Goal: Task Accomplishment & Management: Complete application form

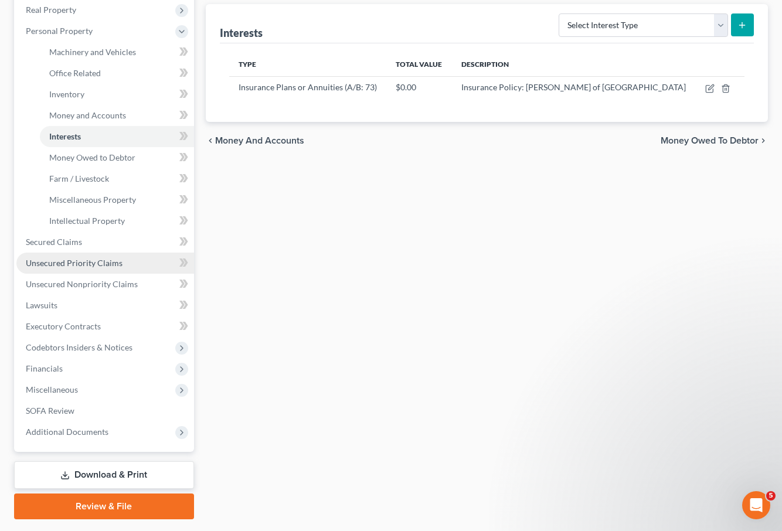
scroll to position [198, 0]
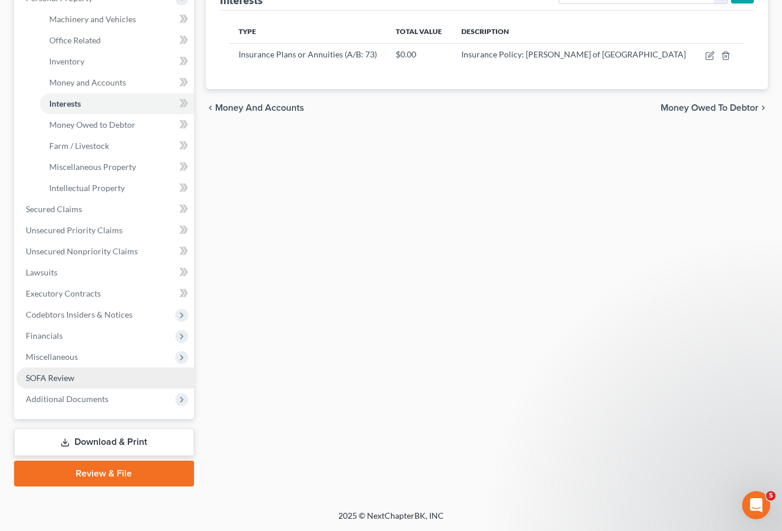
click at [86, 378] on link "SOFA Review" at bounding box center [105, 378] width 178 height 21
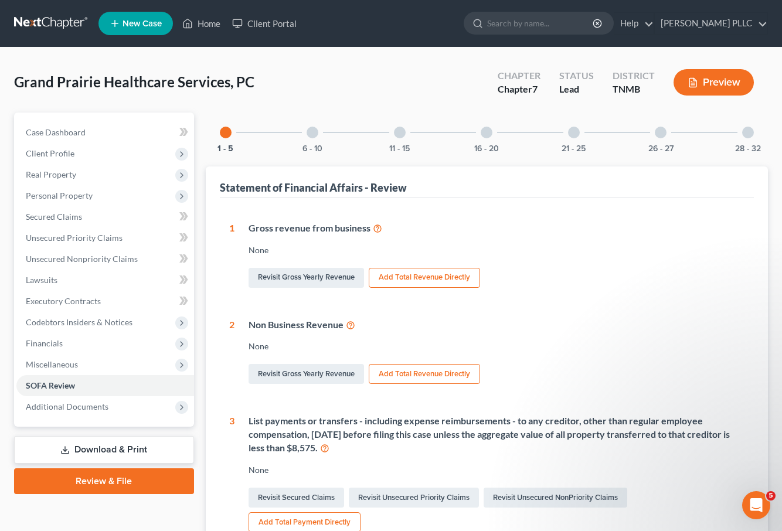
click at [579, 137] on div "21 - 25" at bounding box center [574, 133] width 40 height 40
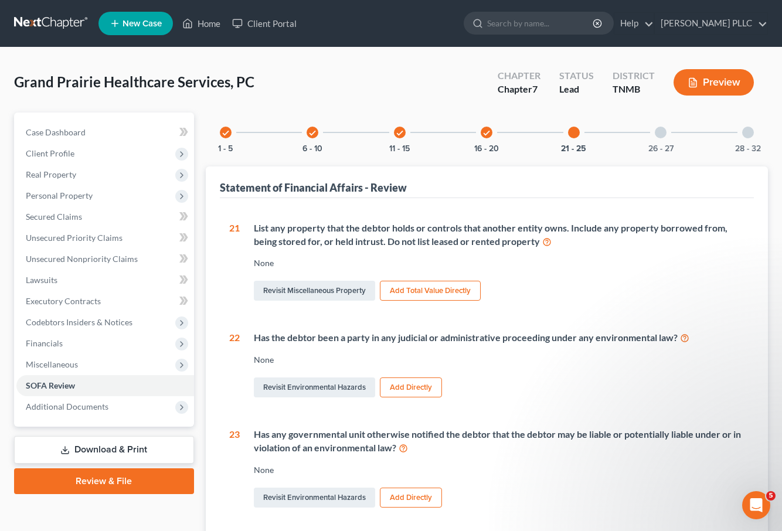
click at [662, 134] on div at bounding box center [661, 133] width 12 height 12
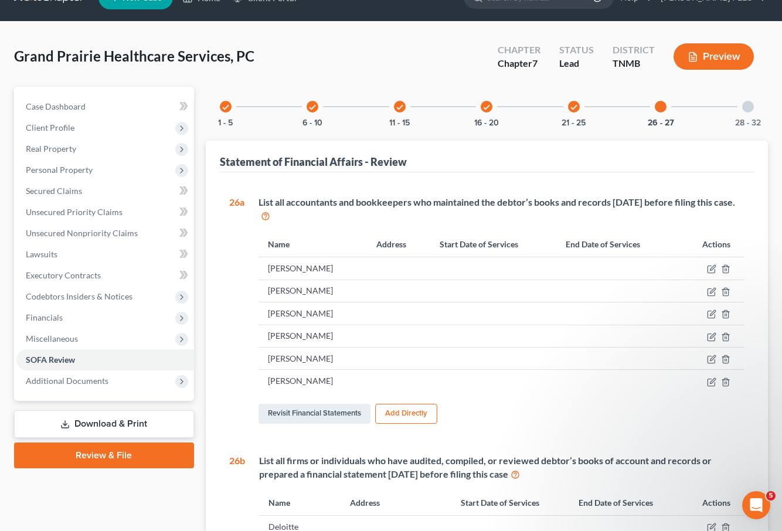
scroll to position [52, 0]
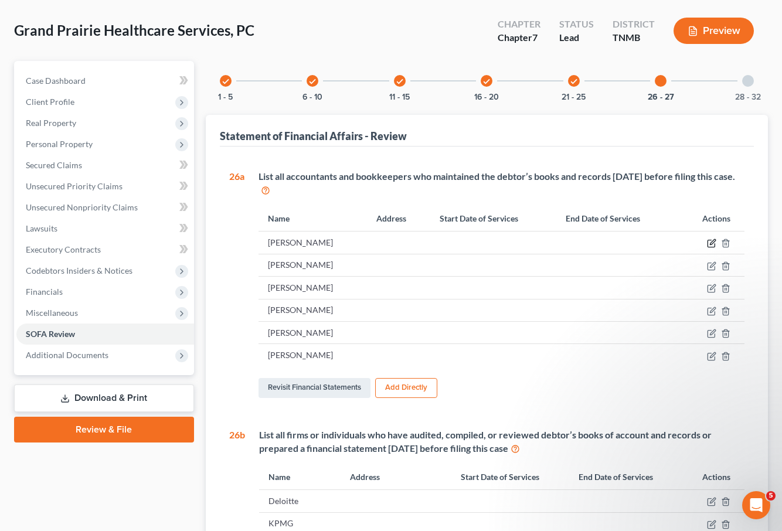
click at [710, 243] on icon "button" at bounding box center [711, 243] width 9 height 9
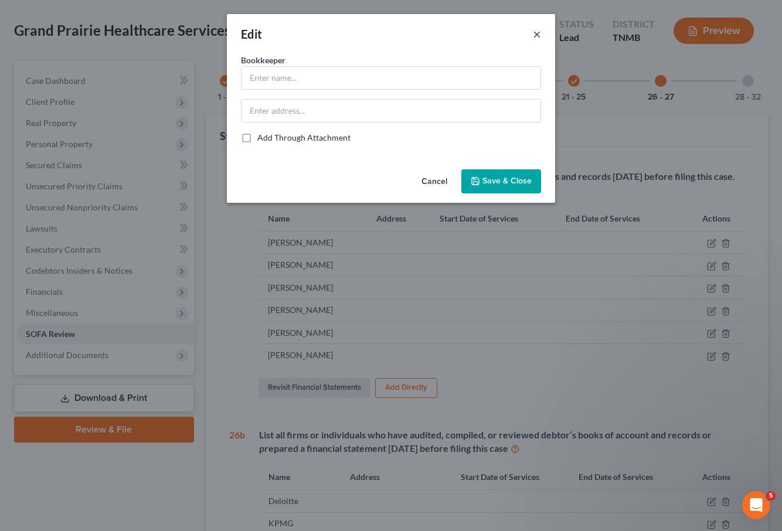
click at [533, 32] on button "×" at bounding box center [537, 34] width 8 height 14
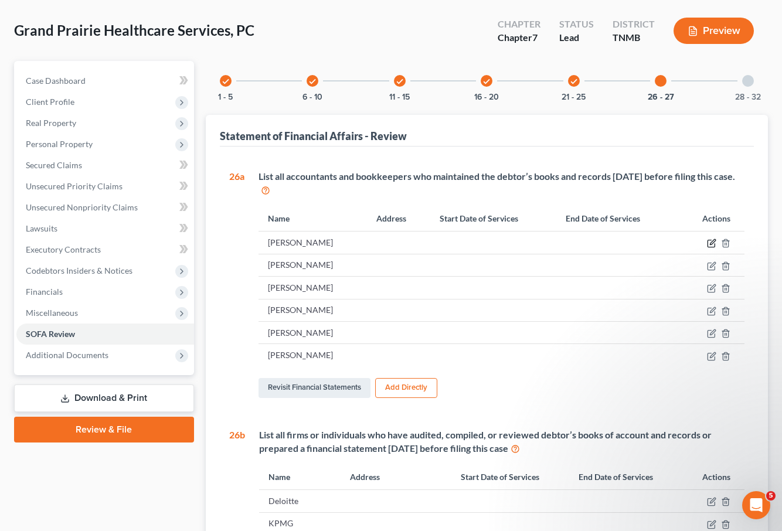
click at [712, 244] on icon "button" at bounding box center [712, 242] width 5 height 5
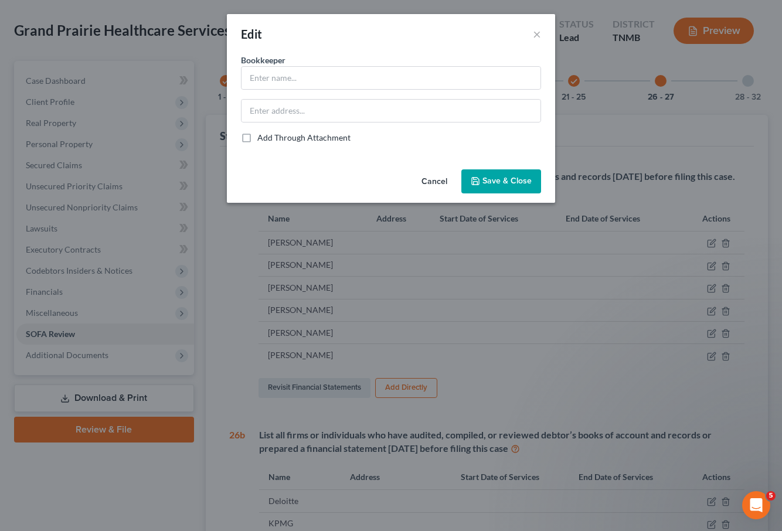
click at [434, 182] on button "Cancel" at bounding box center [434, 182] width 45 height 23
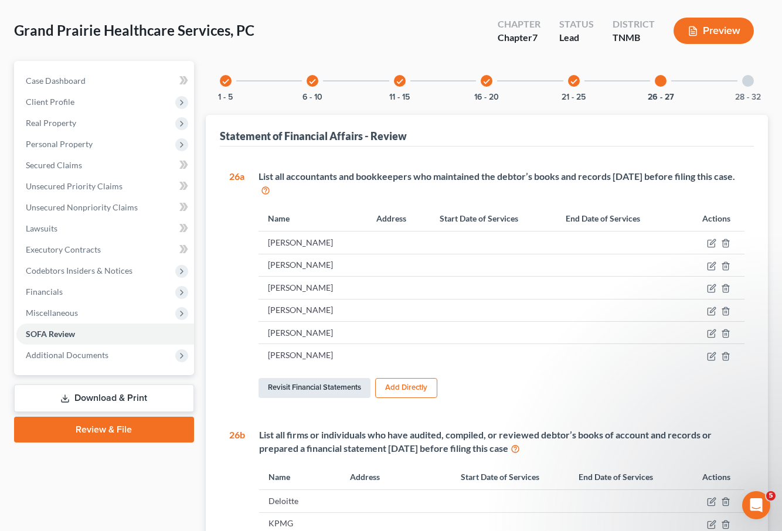
click at [332, 387] on link "Revisit Financial Statements" at bounding box center [315, 388] width 112 height 20
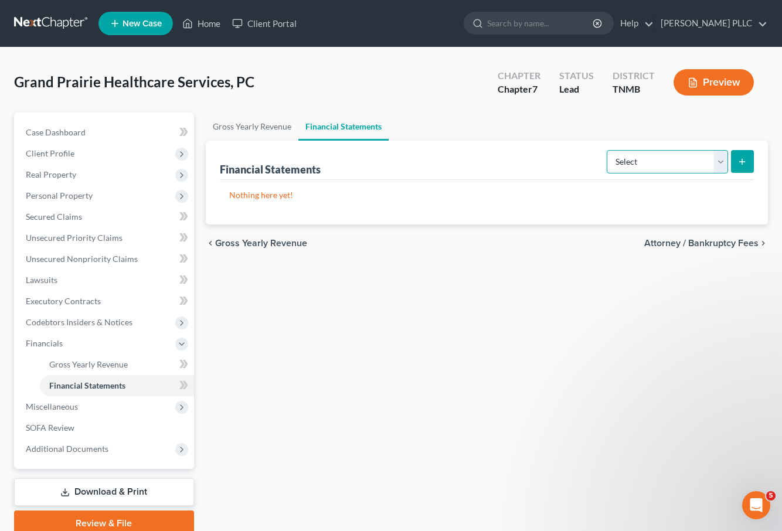
click at [661, 168] on select "Select Auditor Bookkeeper Creditor Pension Contribution Records Keeper Tax Cons…" at bounding box center [667, 161] width 121 height 23
select select "bookkeeper"
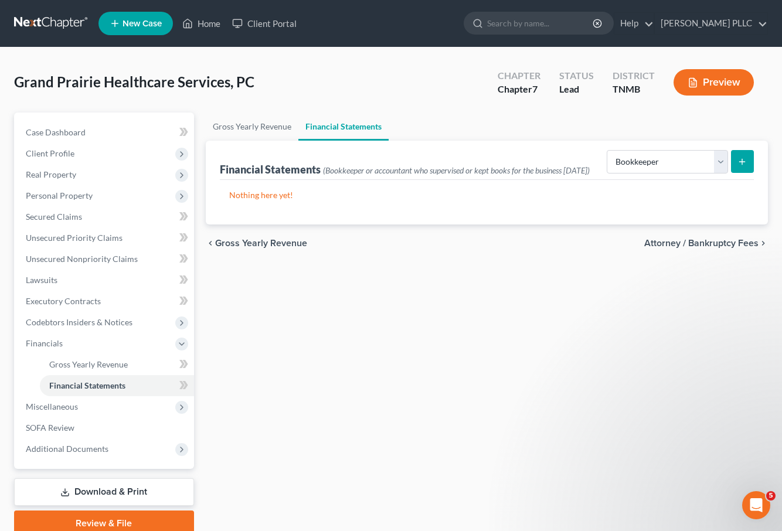
click at [742, 162] on line "submit" at bounding box center [742, 161] width 0 height 5
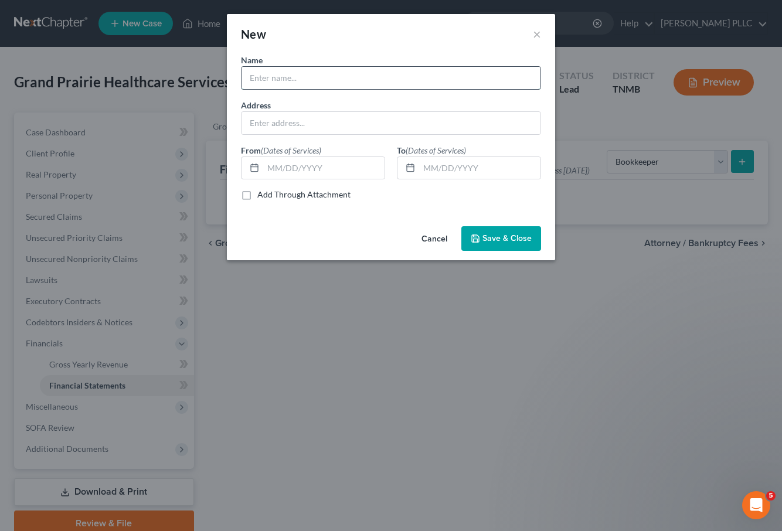
click at [297, 79] on input "text" at bounding box center [391, 78] width 299 height 22
type input "[PERSON_NAME]"
type input "[DATE]"
click at [498, 239] on span "Save & Close" at bounding box center [507, 238] width 49 height 10
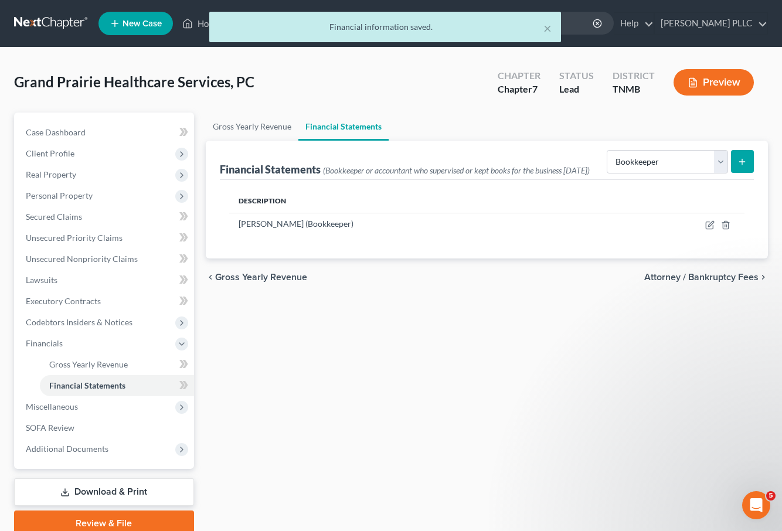
click at [742, 162] on line "submit" at bounding box center [742, 161] width 0 height 5
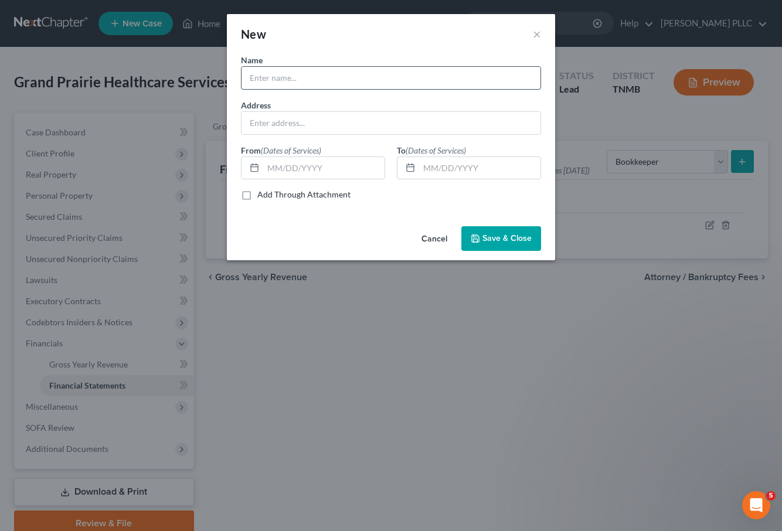
click at [306, 79] on input "text" at bounding box center [391, 78] width 299 height 22
type input "[PERSON_NAME]"
type input "[DATE]"
click at [484, 234] on span "Save & Close" at bounding box center [507, 238] width 49 height 10
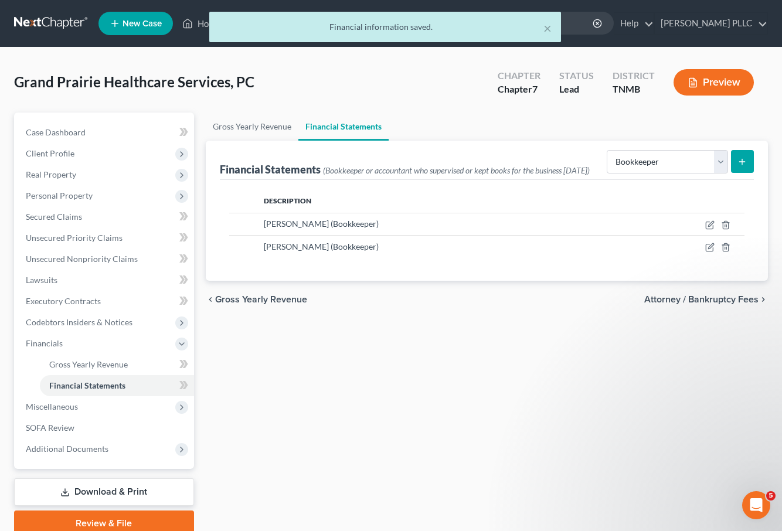
click at [738, 159] on icon "submit" at bounding box center [742, 161] width 9 height 9
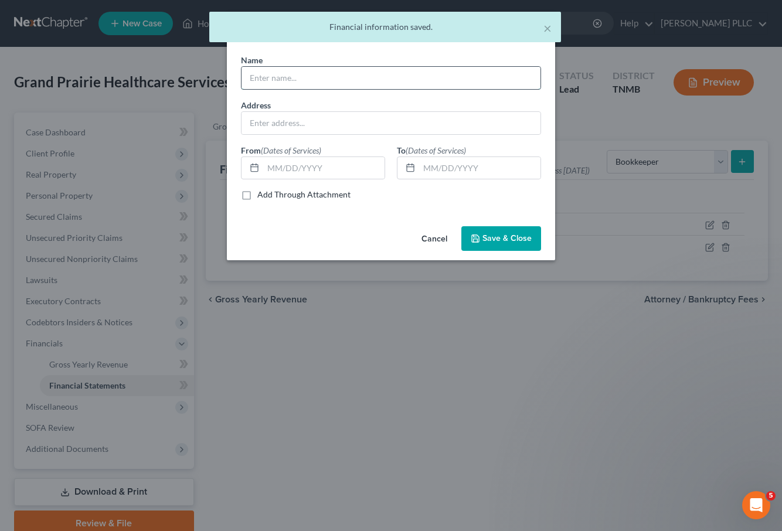
click at [318, 79] on input "text" at bounding box center [391, 78] width 299 height 22
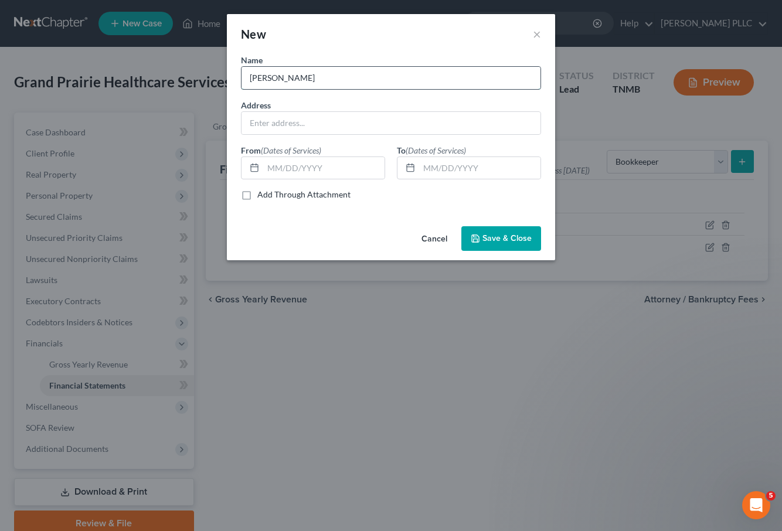
type input "[PERSON_NAME]"
type input "[DATE]"
type input "Current"
click at [490, 236] on span "Save & Close" at bounding box center [507, 238] width 49 height 10
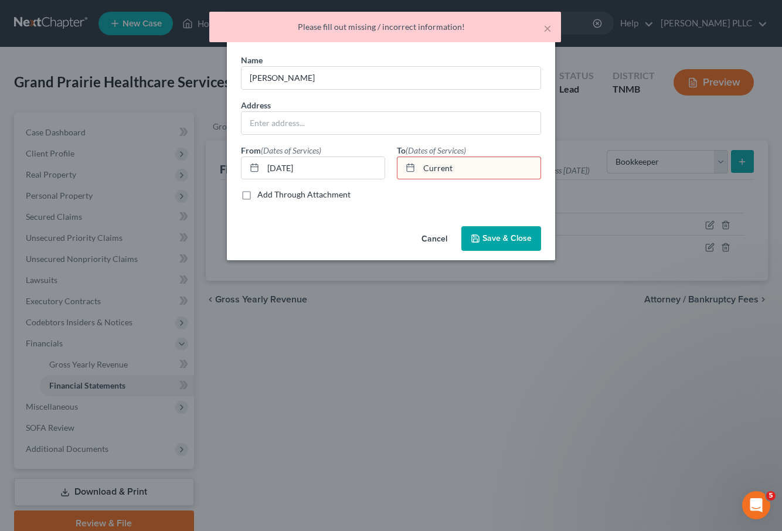
drag, startPoint x: 467, startPoint y: 164, endPoint x: 407, endPoint y: 166, distance: 59.8
click at [407, 166] on div "Current" at bounding box center [469, 168] width 144 height 23
click at [519, 237] on span "Save & Close" at bounding box center [507, 238] width 49 height 10
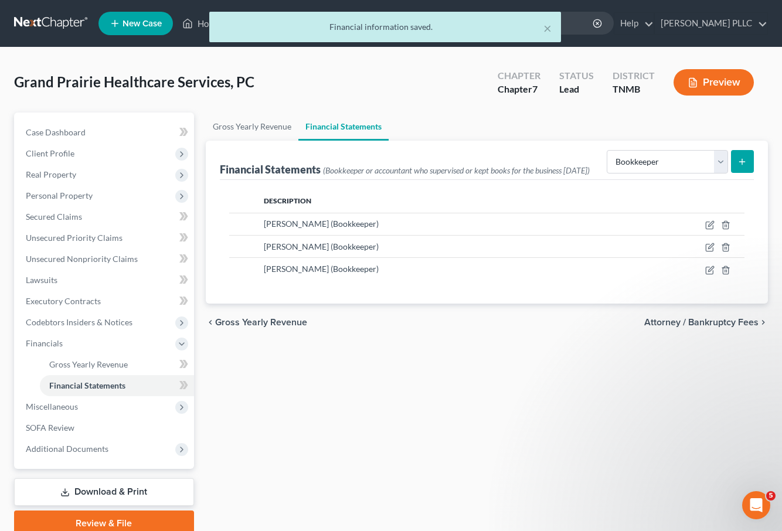
click at [738, 159] on icon "submit" at bounding box center [742, 161] width 9 height 9
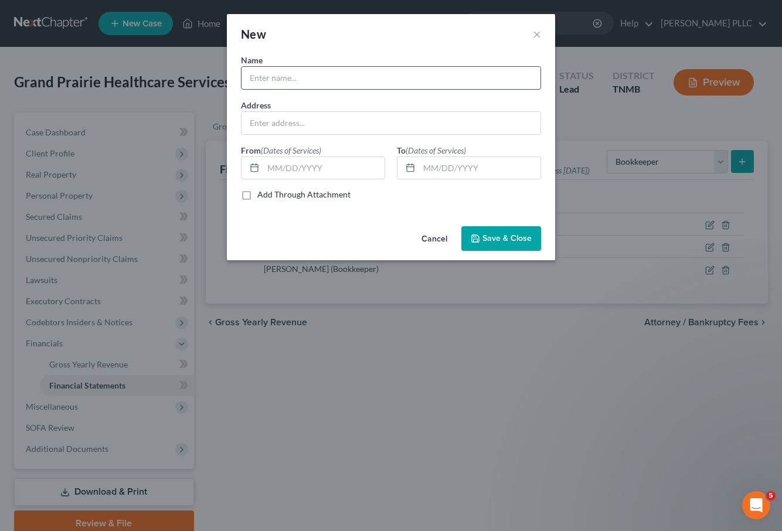
click at [341, 83] on input "text" at bounding box center [391, 78] width 299 height 22
type input "[PERSON_NAME]"
type input "[DATE]"
click at [500, 235] on span "Save & Close" at bounding box center [507, 238] width 49 height 10
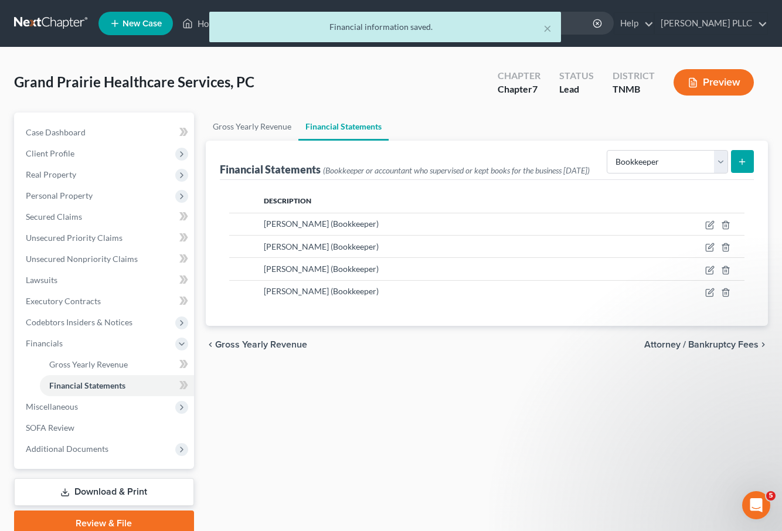
click at [738, 159] on icon "submit" at bounding box center [742, 161] width 9 height 9
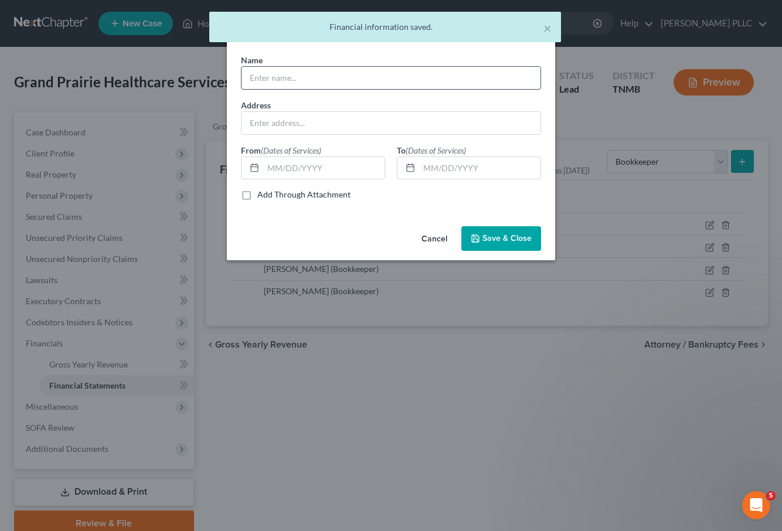
click at [309, 80] on input "text" at bounding box center [391, 78] width 299 height 22
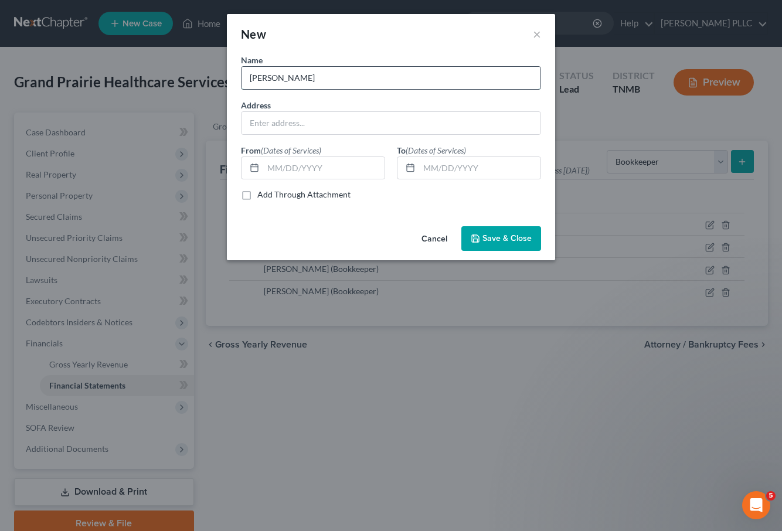
type input "[PERSON_NAME]"
type input "[DATE]"
click at [514, 237] on span "Save & Close" at bounding box center [507, 238] width 49 height 10
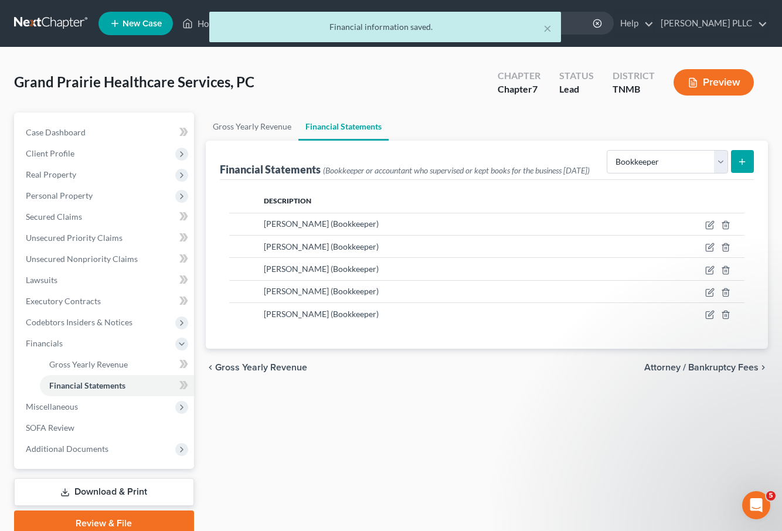
click at [731, 161] on button "submit" at bounding box center [742, 161] width 23 height 23
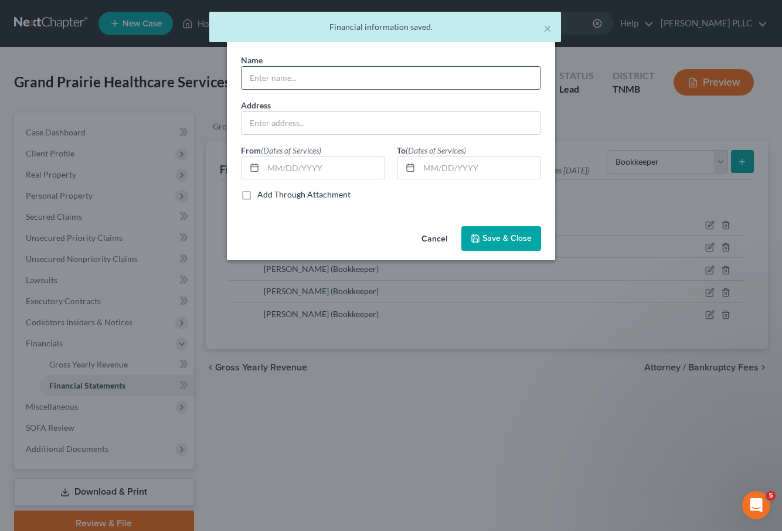
click at [334, 79] on input "text" at bounding box center [391, 78] width 299 height 22
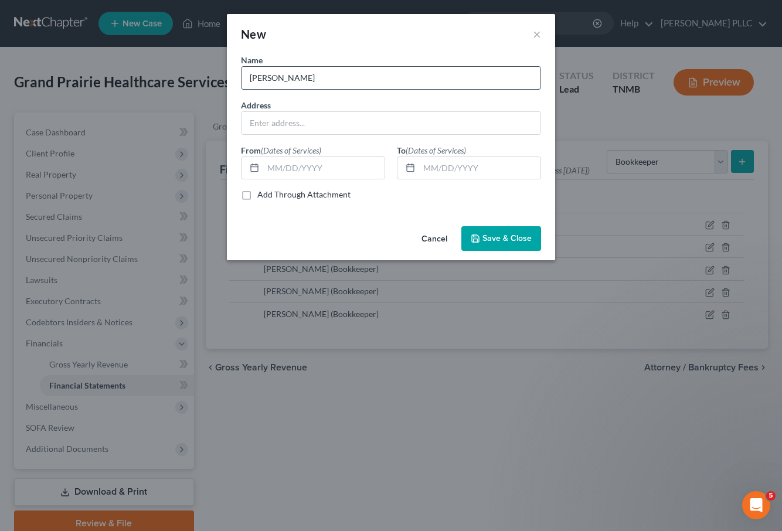
type input "[PERSON_NAME]"
type input "[DATE]"
click at [509, 237] on span "Save & Close" at bounding box center [507, 238] width 49 height 10
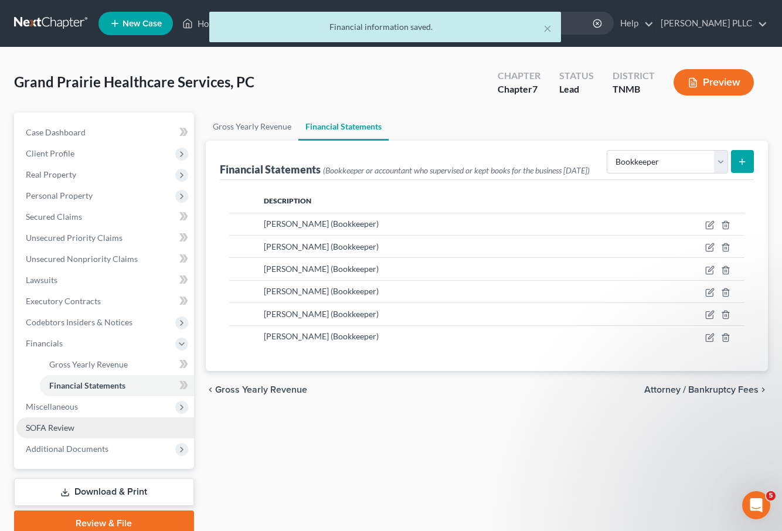
click at [75, 426] on link "SOFA Review" at bounding box center [105, 427] width 178 height 21
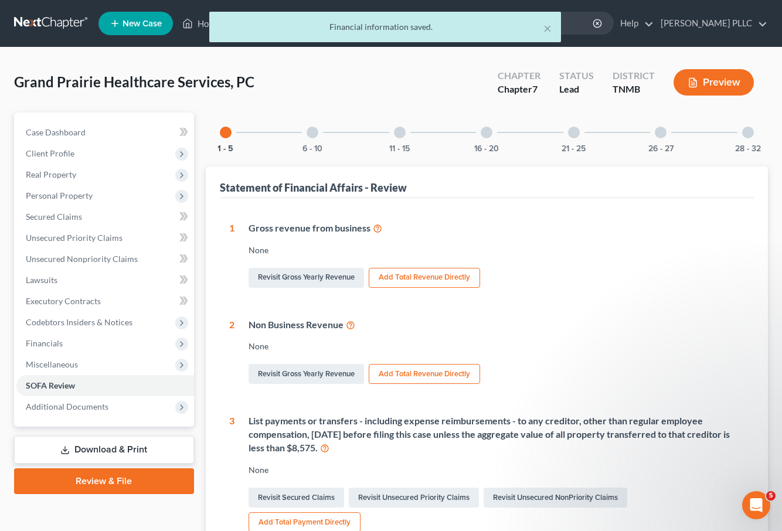
click at [663, 141] on div "26 - 27" at bounding box center [661, 133] width 40 height 40
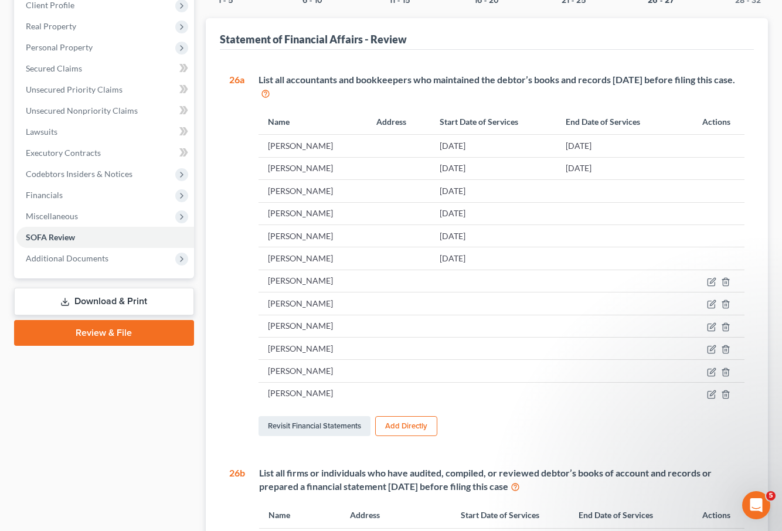
scroll to position [150, 0]
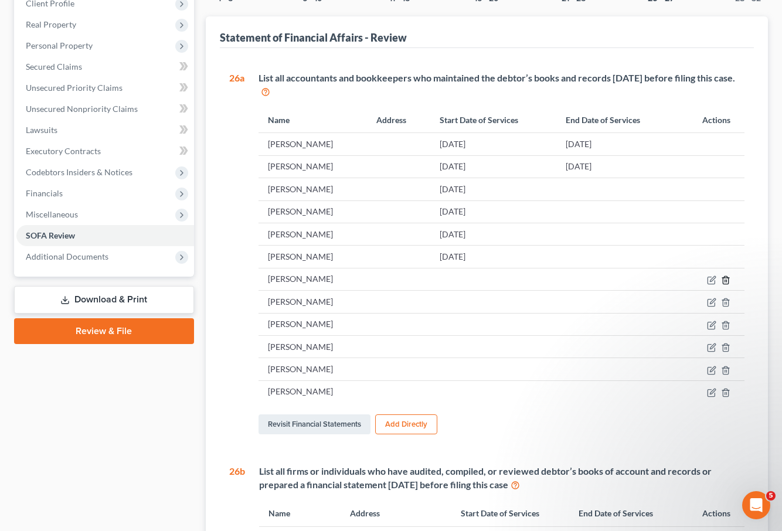
click at [726, 280] on line "button" at bounding box center [726, 281] width 0 height 2
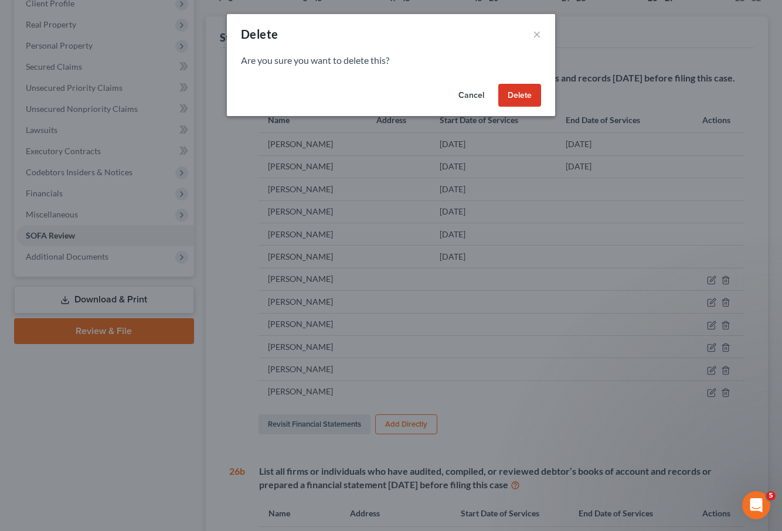
click at [522, 90] on button "Delete" at bounding box center [519, 95] width 43 height 23
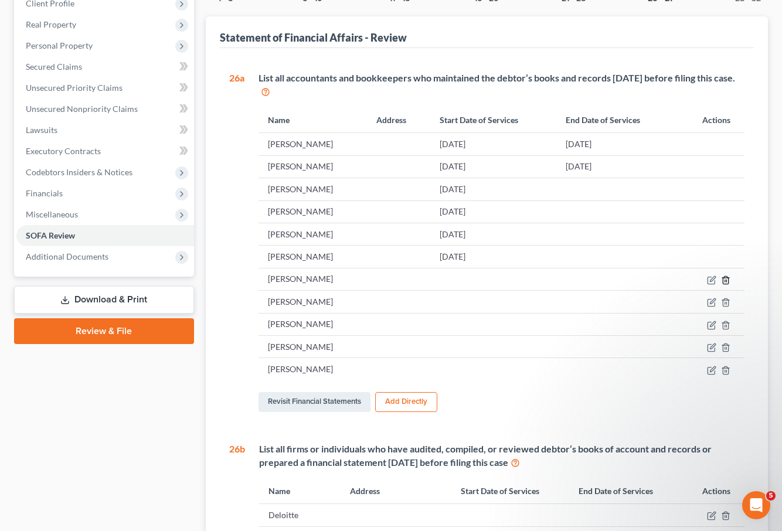
click at [726, 280] on icon "button" at bounding box center [725, 280] width 9 height 9
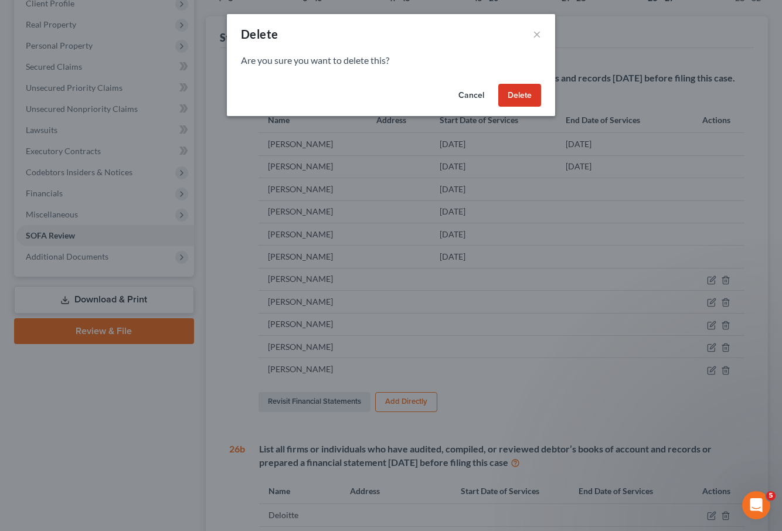
click at [509, 101] on button "Delete" at bounding box center [519, 95] width 43 height 23
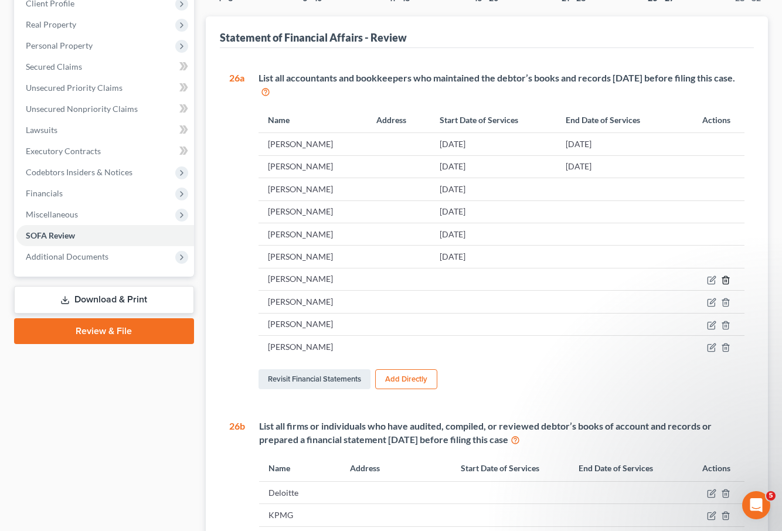
click at [728, 277] on icon "button" at bounding box center [725, 280] width 9 height 9
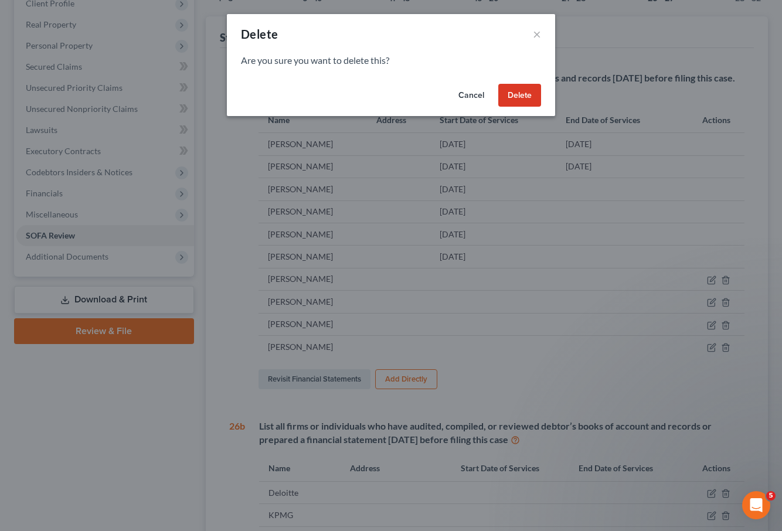
drag, startPoint x: 528, startPoint y: 92, endPoint x: 587, endPoint y: 122, distance: 66.3
click at [528, 92] on button "Delete" at bounding box center [519, 95] width 43 height 23
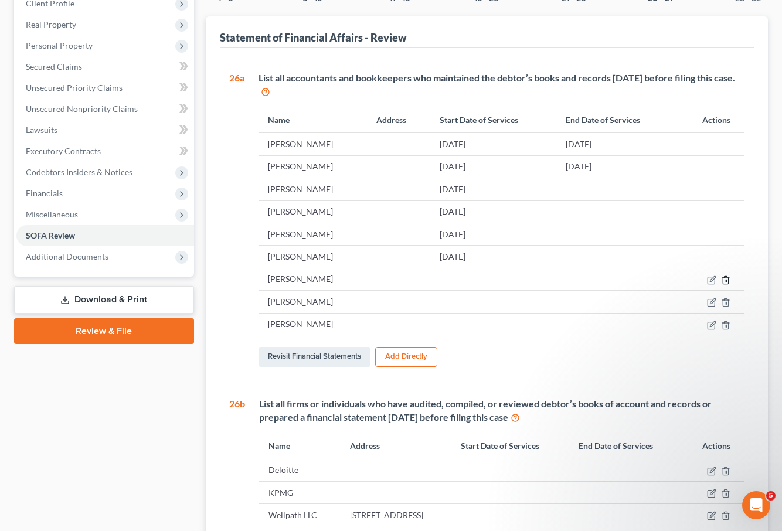
click at [728, 280] on icon "button" at bounding box center [725, 280] width 5 height 8
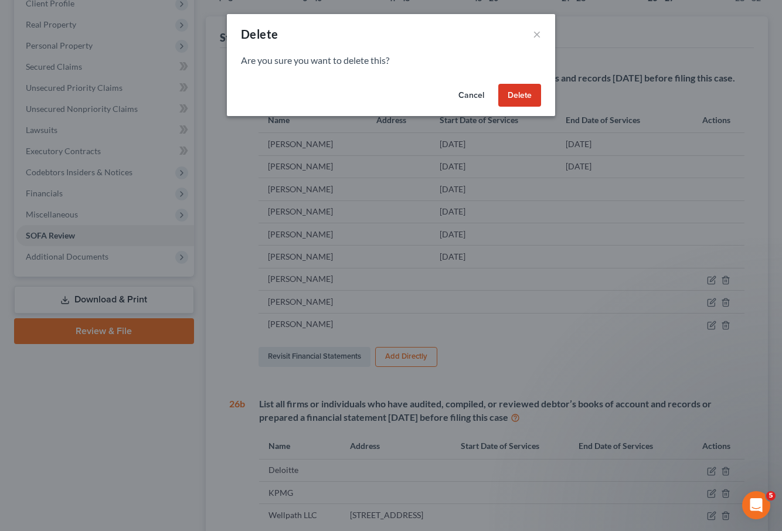
click at [524, 91] on button "Delete" at bounding box center [519, 95] width 43 height 23
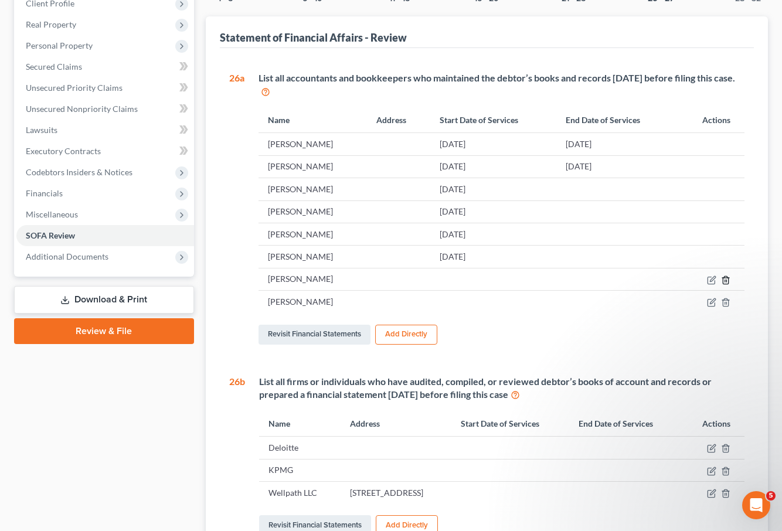
click at [725, 278] on polyline "button" at bounding box center [725, 278] width 7 height 0
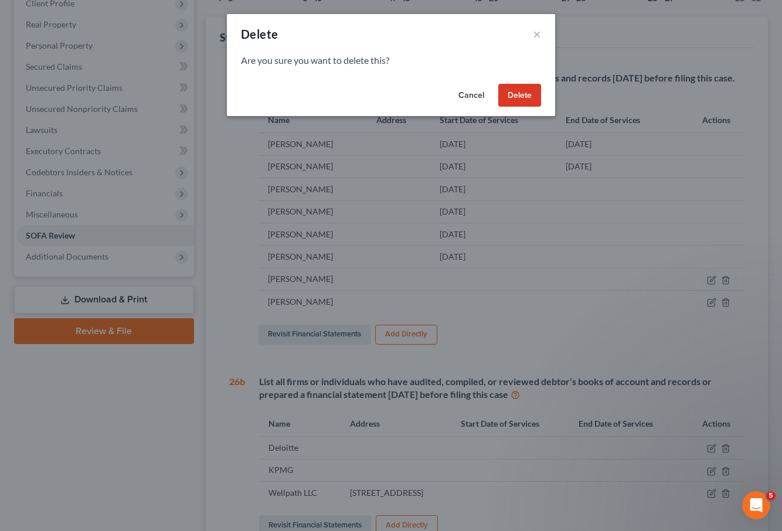
click at [510, 92] on button "Delete" at bounding box center [519, 95] width 43 height 23
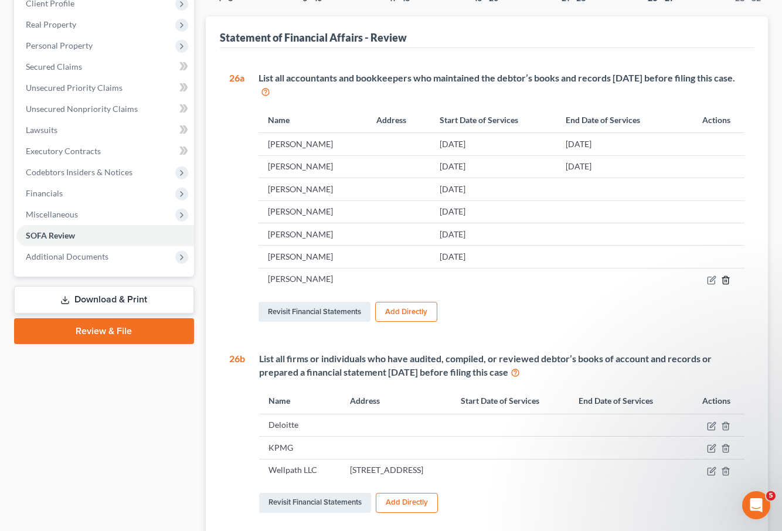
click at [729, 281] on icon "button" at bounding box center [725, 280] width 9 height 9
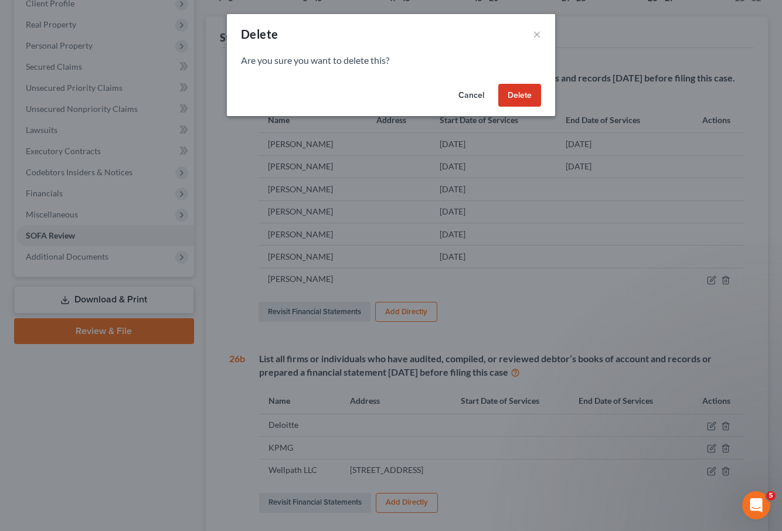
click at [528, 98] on button "Delete" at bounding box center [519, 95] width 43 height 23
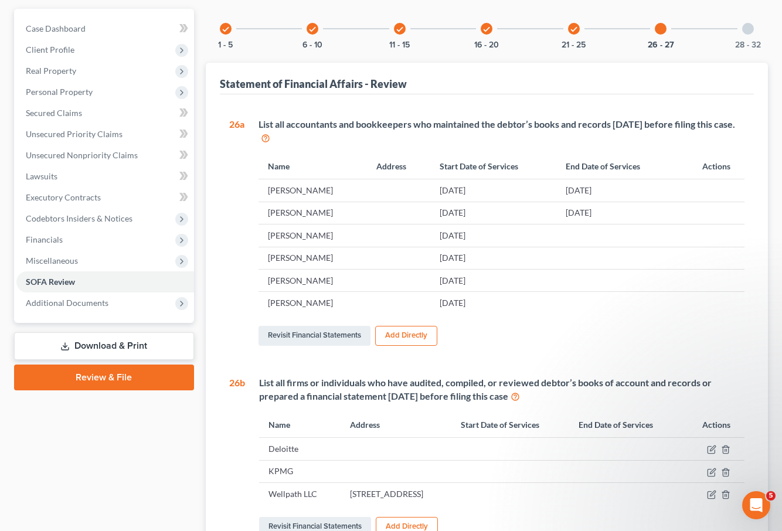
scroll to position [0, 0]
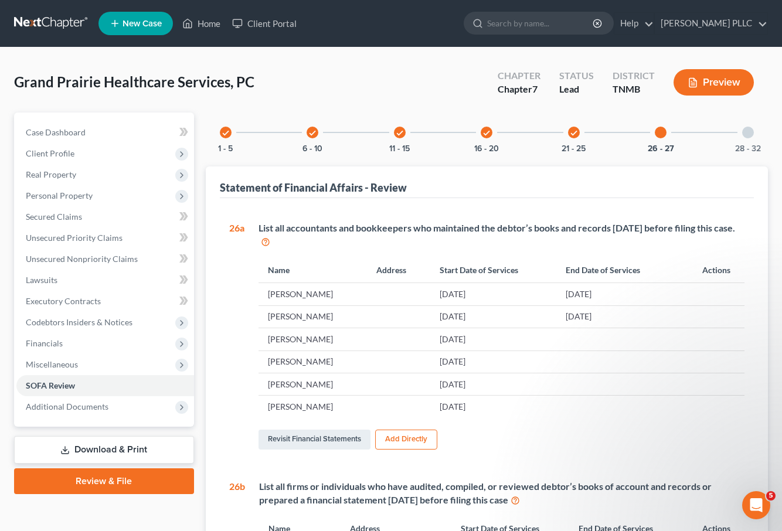
click at [748, 132] on div at bounding box center [748, 133] width 12 height 12
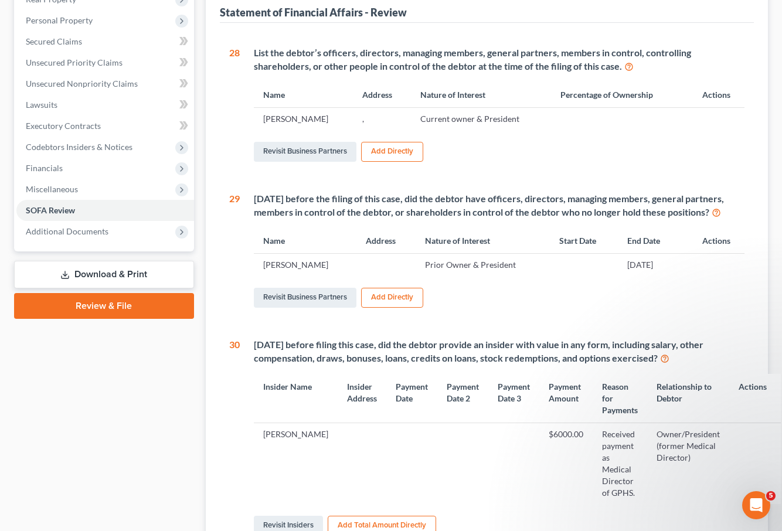
scroll to position [178, 0]
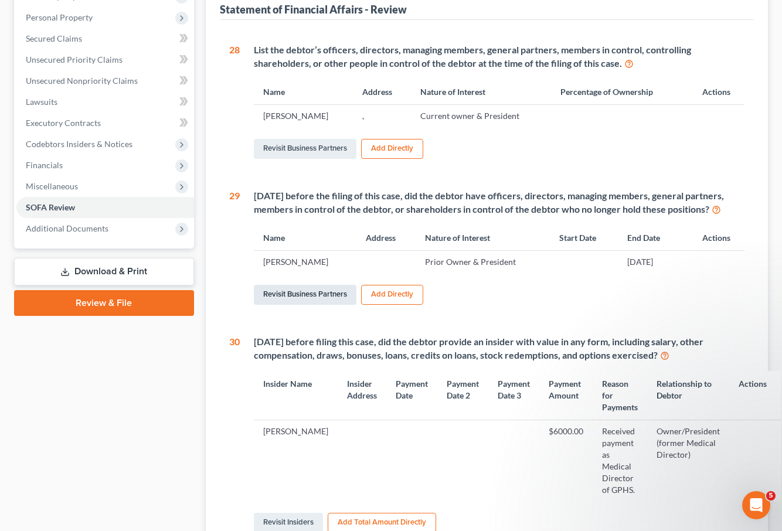
click at [323, 304] on link "Revisit Business Partners" at bounding box center [305, 295] width 103 height 20
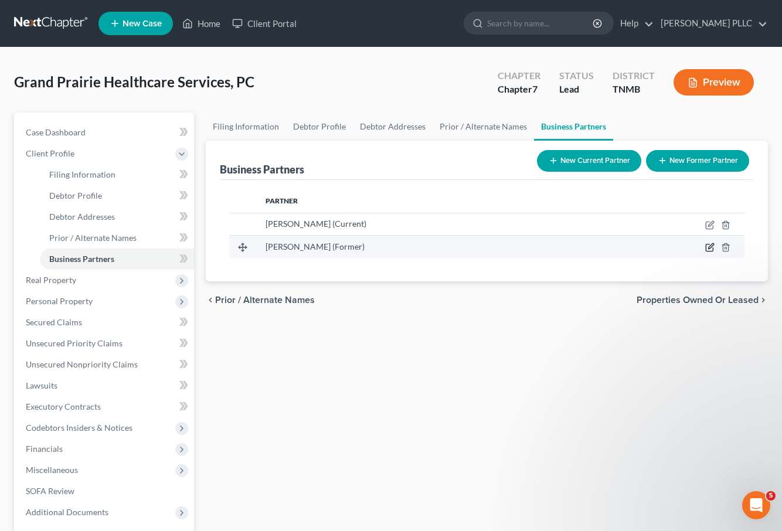
click at [709, 247] on icon "button" at bounding box center [710, 246] width 5 height 5
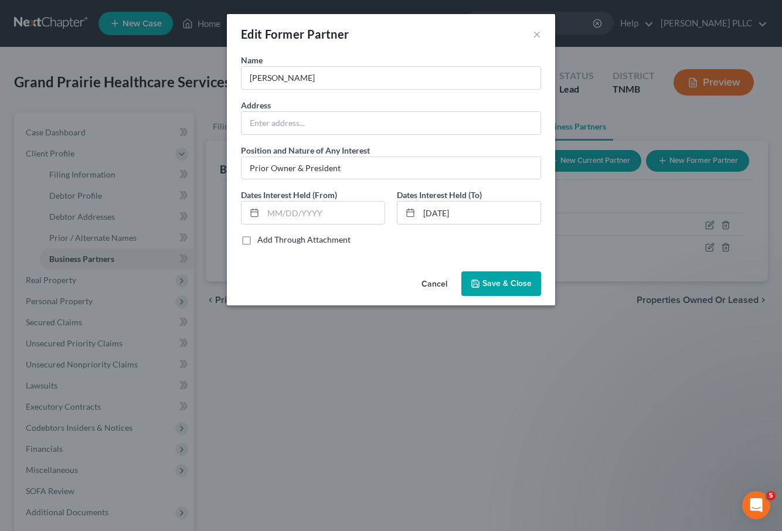
click at [491, 285] on span "Save & Close" at bounding box center [507, 283] width 49 height 10
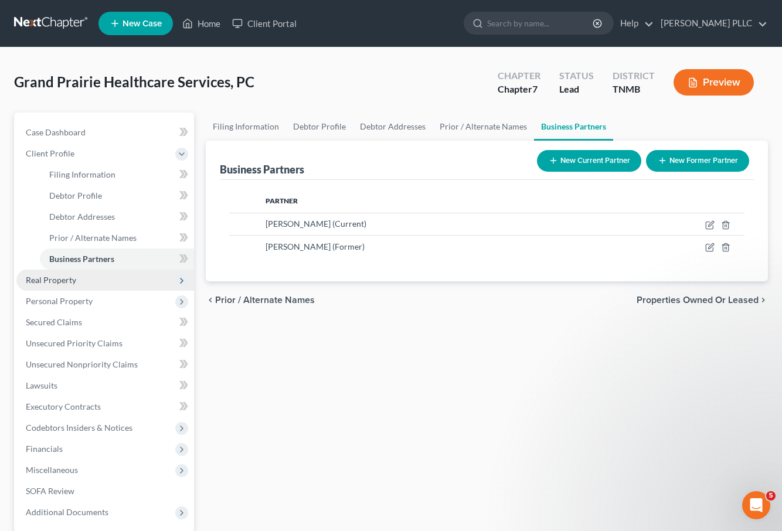
scroll to position [113, 0]
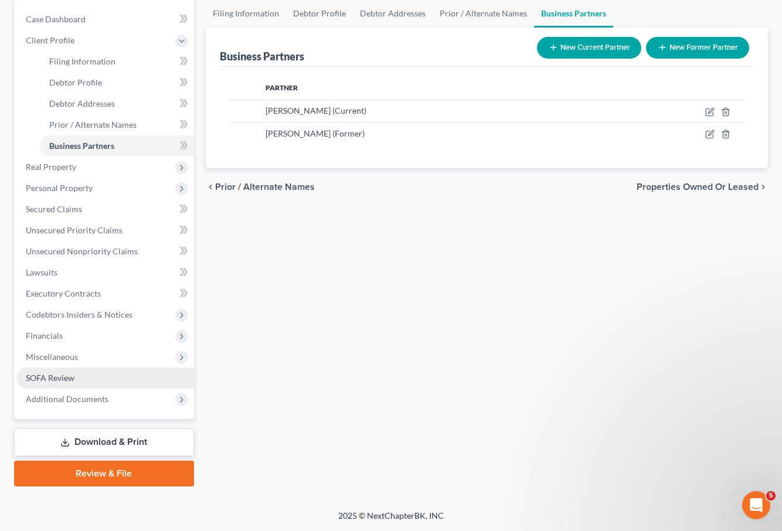
click at [72, 381] on span "SOFA Review" at bounding box center [50, 378] width 49 height 10
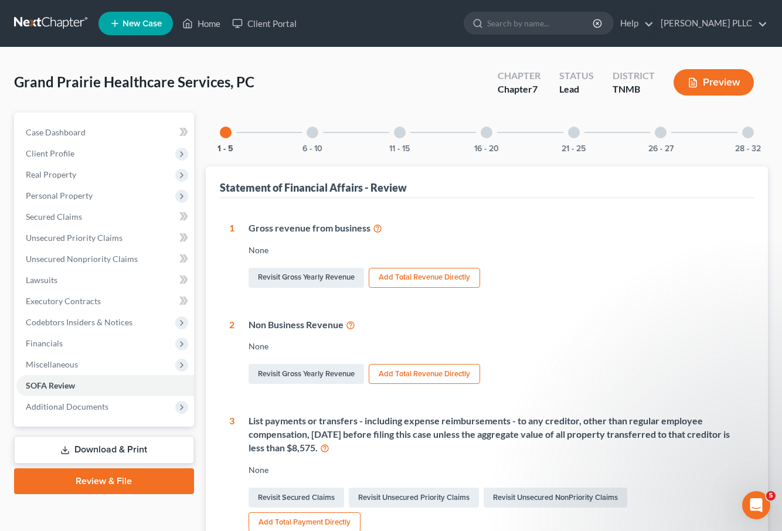
click at [316, 135] on div at bounding box center [313, 133] width 12 height 12
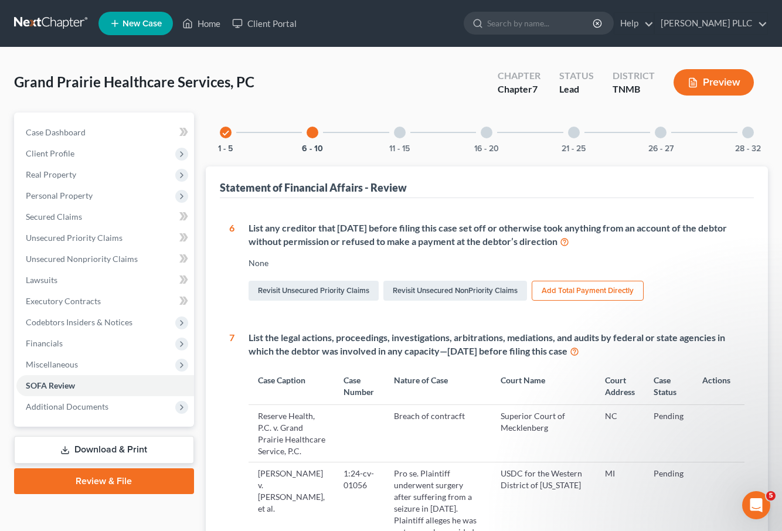
click at [397, 134] on div at bounding box center [400, 133] width 12 height 12
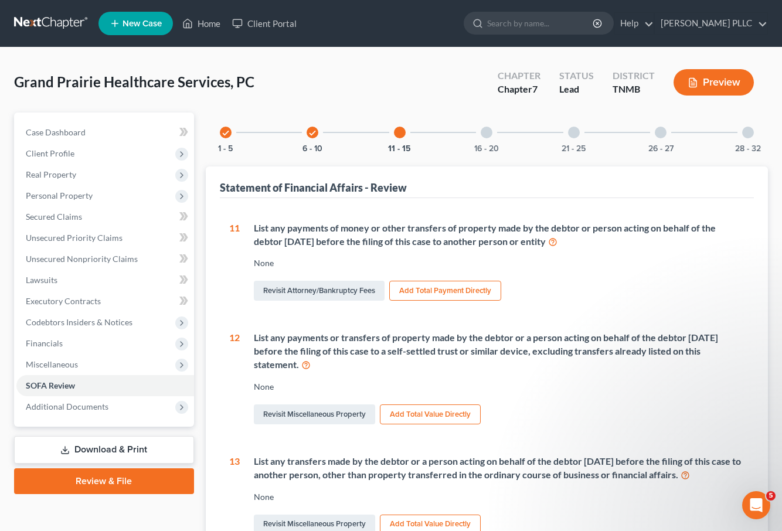
click at [488, 135] on div at bounding box center [487, 133] width 12 height 12
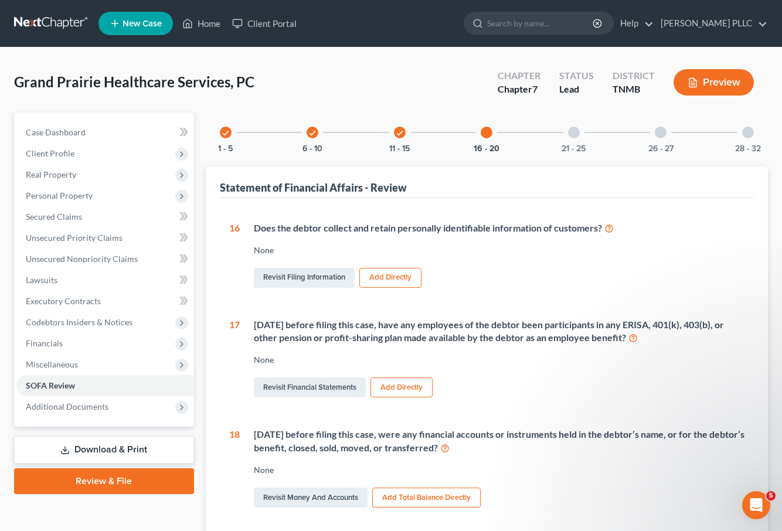
click at [575, 138] on div "21 - 25" at bounding box center [574, 133] width 40 height 40
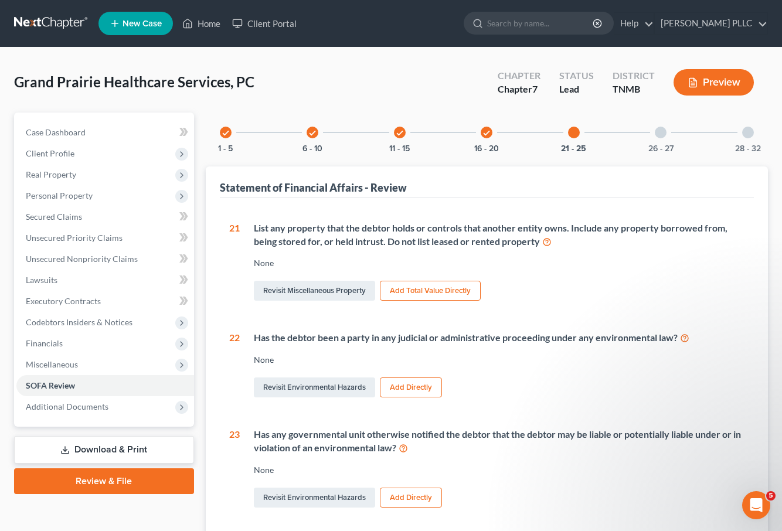
click at [664, 135] on div at bounding box center [661, 133] width 12 height 12
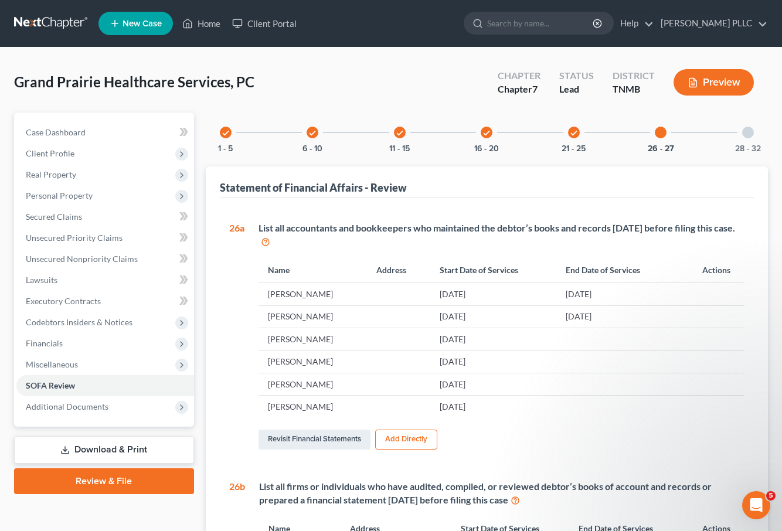
click at [749, 135] on div at bounding box center [748, 133] width 12 height 12
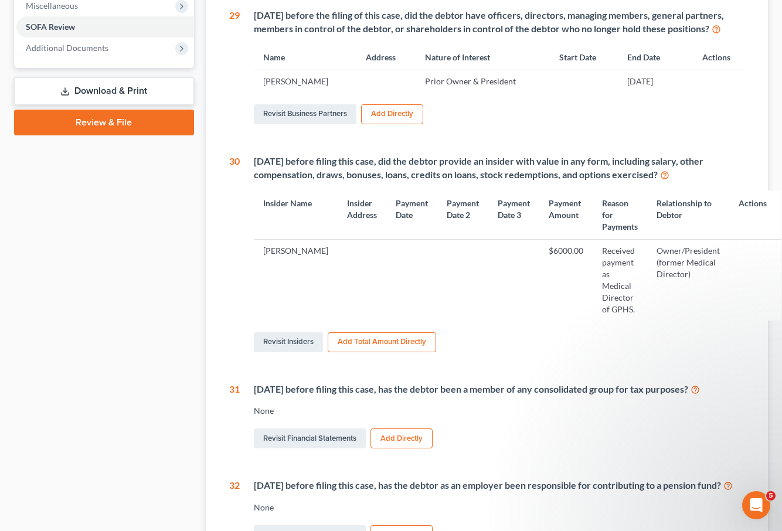
scroll to position [359, 0]
click at [303, 352] on link "Revisit Insiders" at bounding box center [288, 342] width 69 height 20
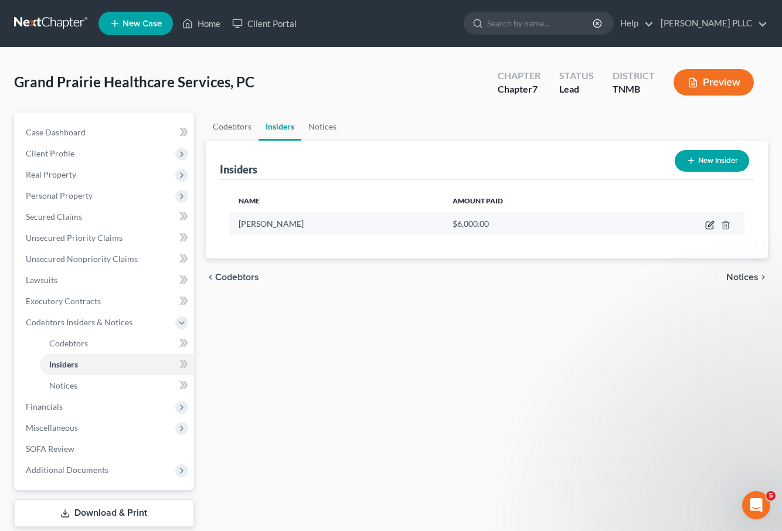
click at [710, 225] on icon "button" at bounding box center [709, 224] width 9 height 9
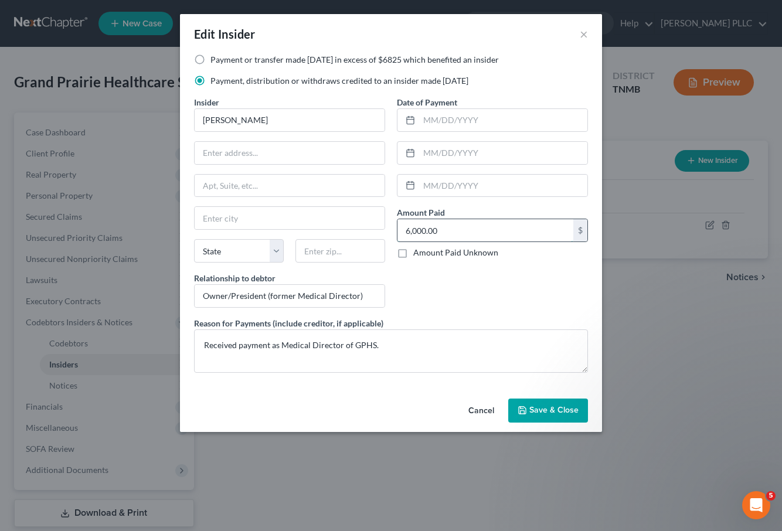
drag, startPoint x: 444, startPoint y: 233, endPoint x: 461, endPoint y: 231, distance: 16.6
click at [444, 233] on input "6,000.00" at bounding box center [486, 230] width 176 height 22
type input "4,500.00"
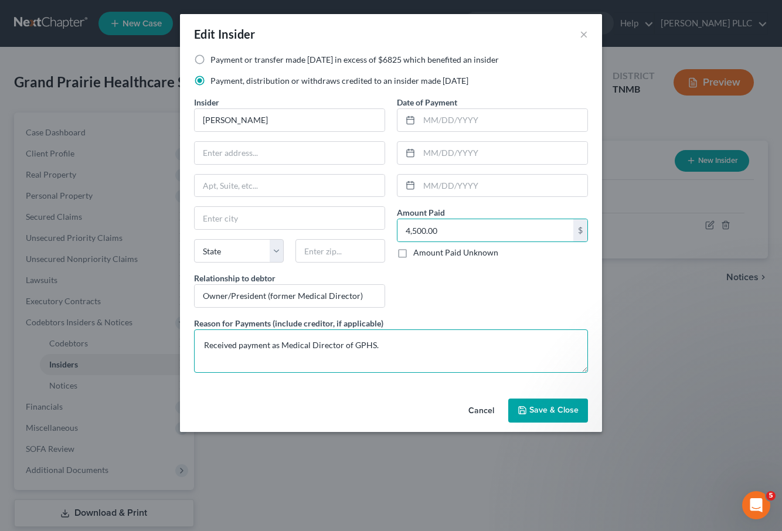
click at [406, 344] on textarea "Received payment as Medical Director of GPHS." at bounding box center [391, 351] width 394 height 43
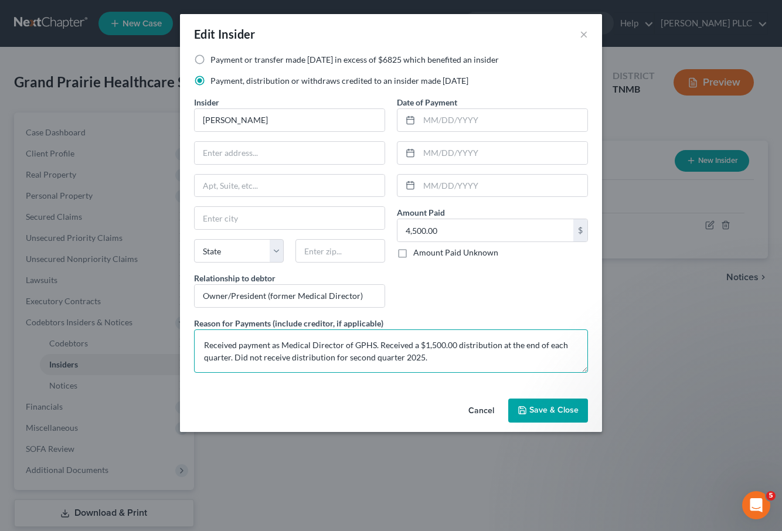
type textarea "Received payment as Medical Director of GPHS. Received a $1,500.00 distribution…"
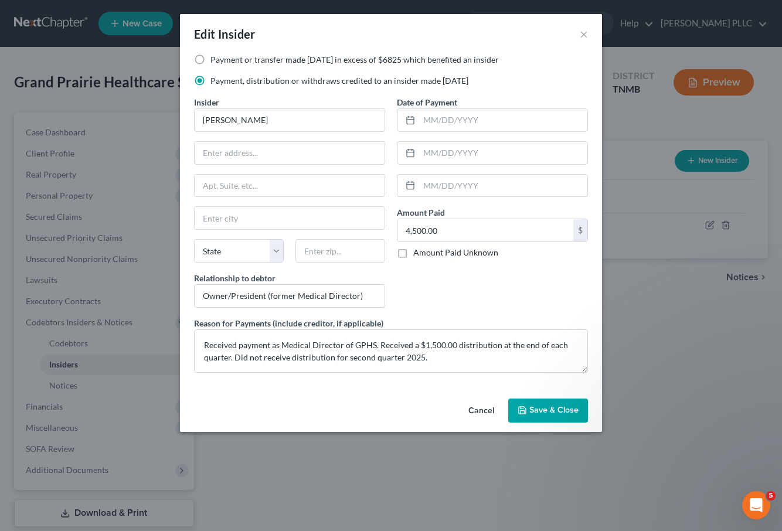
click at [542, 414] on span "Save & Close" at bounding box center [553, 411] width 49 height 10
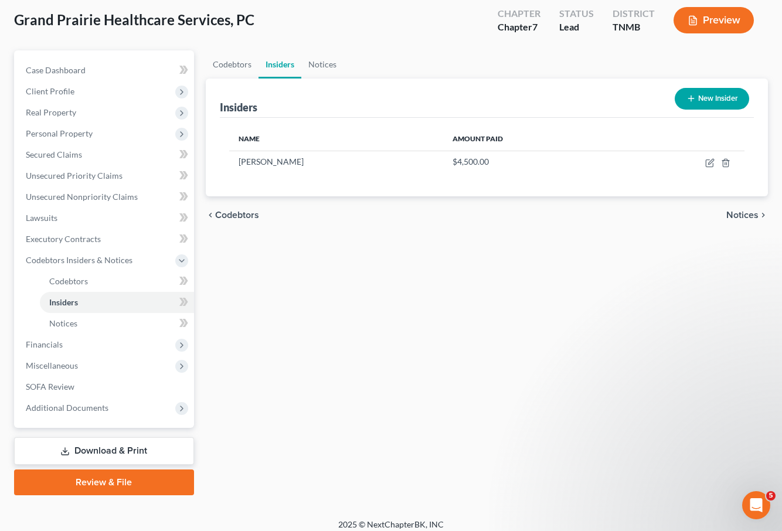
scroll to position [71, 0]
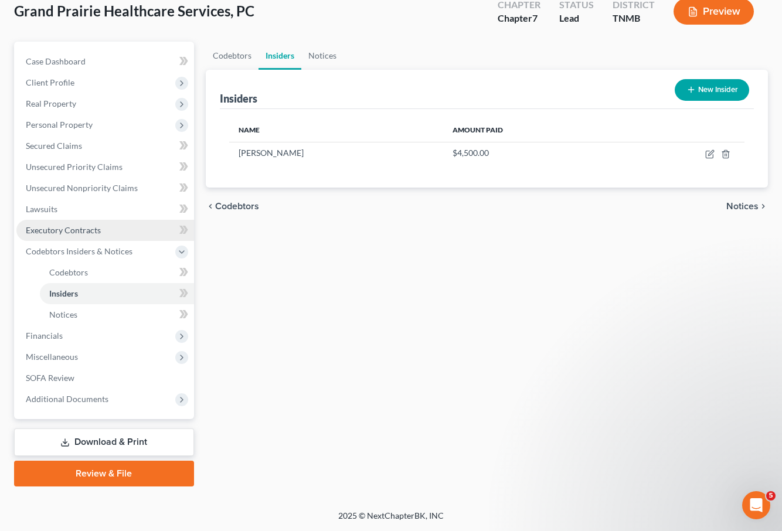
click at [97, 229] on span "Executory Contracts" at bounding box center [63, 230] width 75 height 10
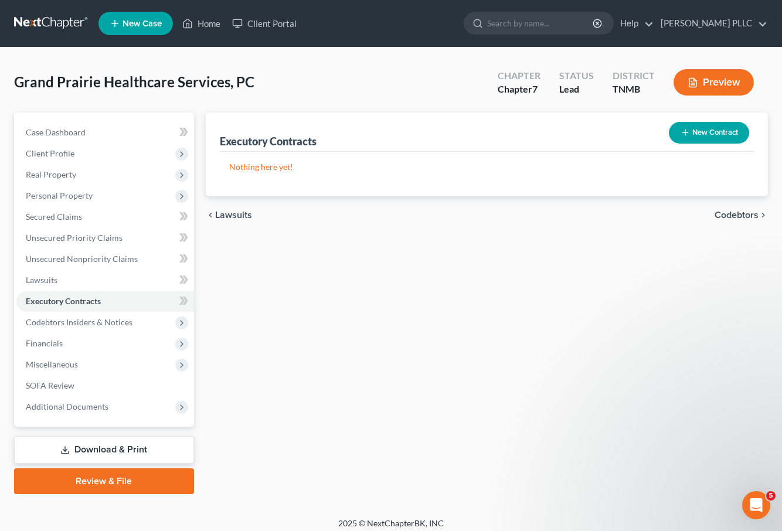
click at [698, 132] on button "New Contract" at bounding box center [709, 133] width 80 height 22
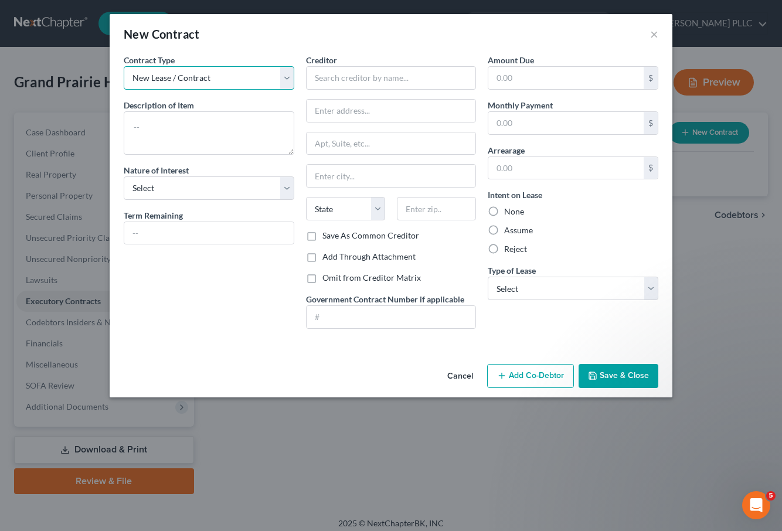
click at [202, 84] on select "New Lease / Contract New Timeshare" at bounding box center [209, 77] width 171 height 23
click at [195, 121] on textarea at bounding box center [209, 132] width 171 height 43
type textarea "Contract with Mental Health Cooperative, Inc."
click at [423, 76] on input "text" at bounding box center [391, 77] width 171 height 23
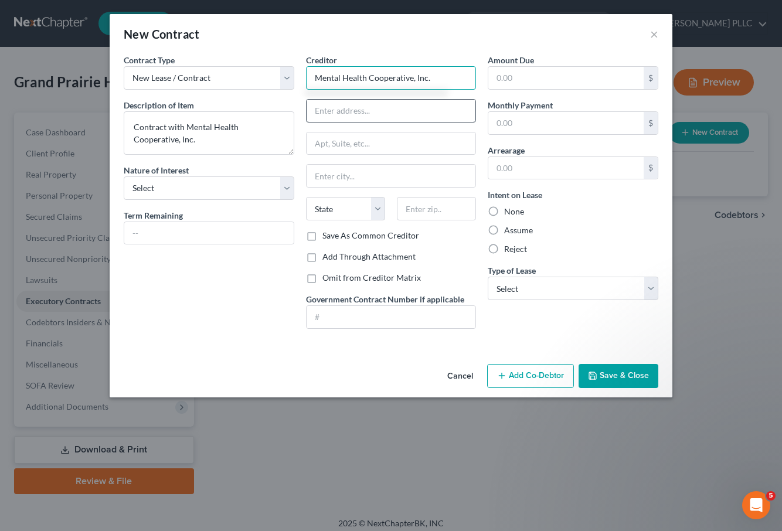
type input "Mental Health Cooperative, Inc."
click at [365, 112] on input "text" at bounding box center [391, 111] width 169 height 22
type input "[STREET_ADDRESS]"
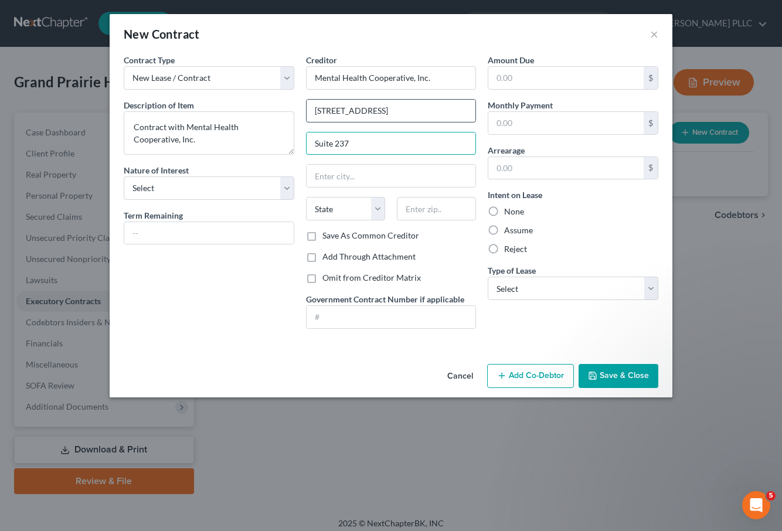
type input "Suite 237"
type input "[GEOGRAPHIC_DATA]"
select select "44"
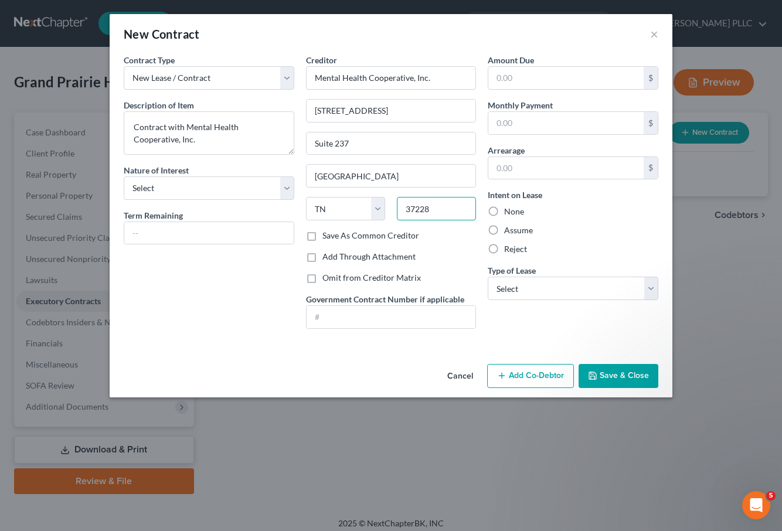
type input "37228"
click at [504, 250] on label "Reject" at bounding box center [515, 249] width 23 height 12
click at [509, 250] on input "Reject" at bounding box center [513, 247] width 8 height 8
radio input "true"
click at [514, 288] on select "Select Real Estate Car Other" at bounding box center [573, 288] width 171 height 23
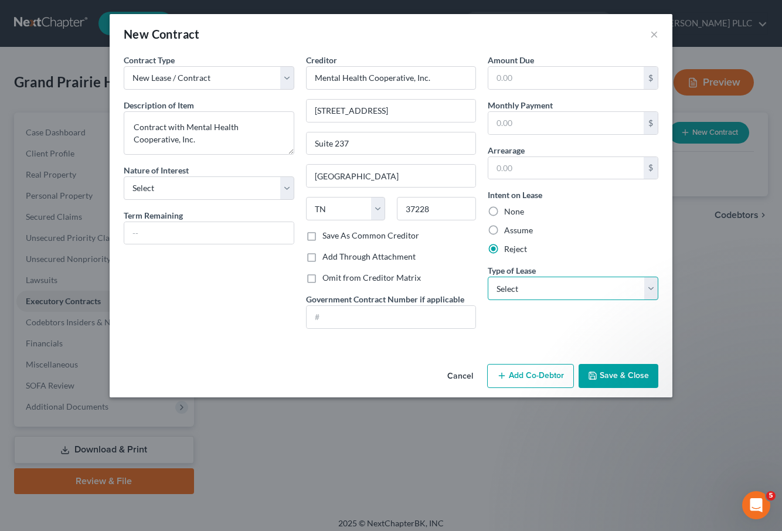
select select "2"
click at [251, 191] on select "Select Purchaser Agent Lessor Lessee" at bounding box center [209, 187] width 171 height 23
click at [624, 374] on button "Save & Close" at bounding box center [619, 376] width 80 height 25
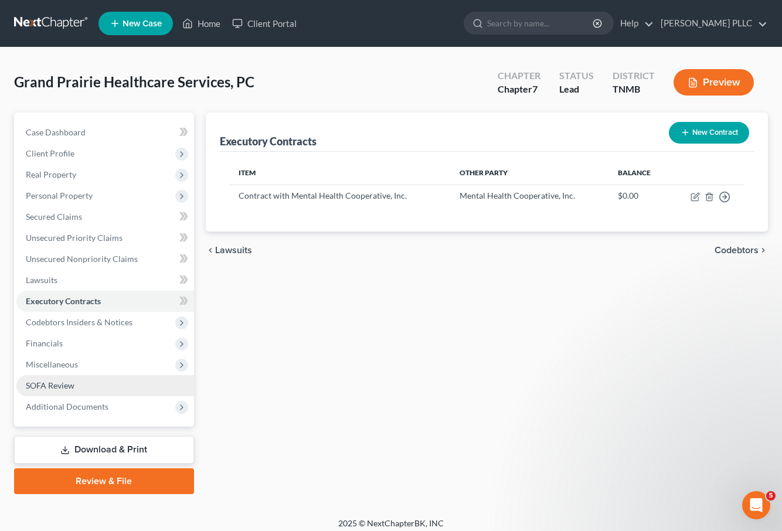
click at [62, 384] on span "SOFA Review" at bounding box center [50, 386] width 49 height 10
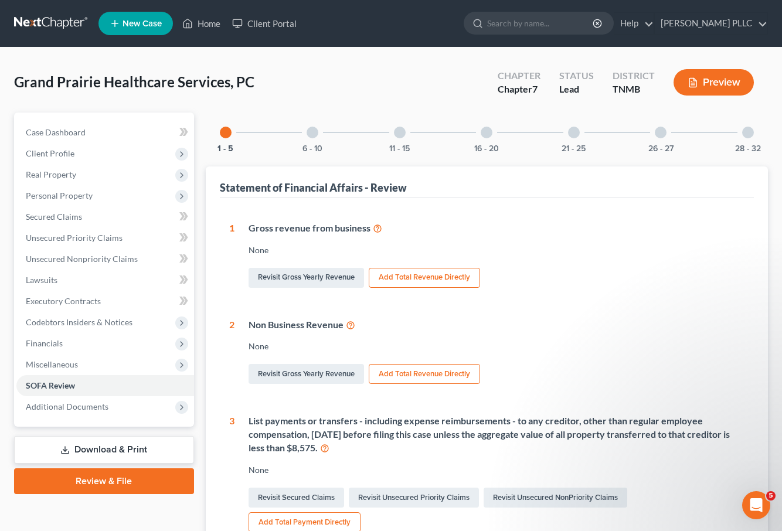
click at [405, 138] on div "11 - 15" at bounding box center [400, 133] width 40 height 40
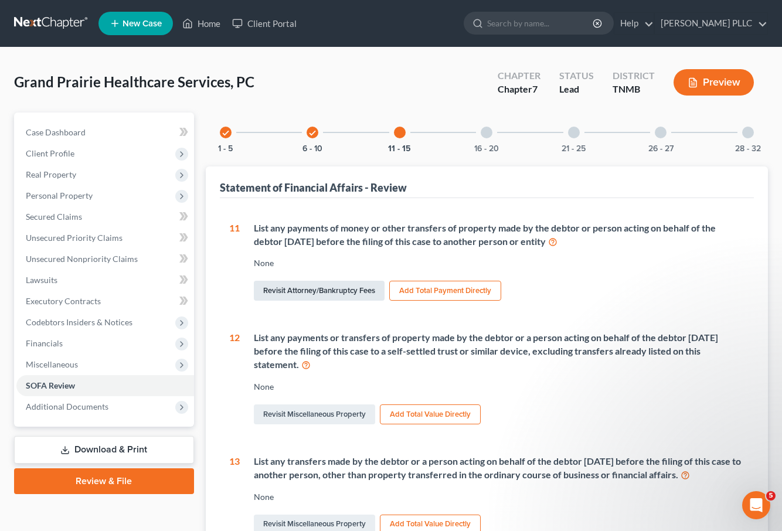
click at [356, 290] on link "Revisit Attorney/Bankruptcy Fees" at bounding box center [319, 291] width 131 height 20
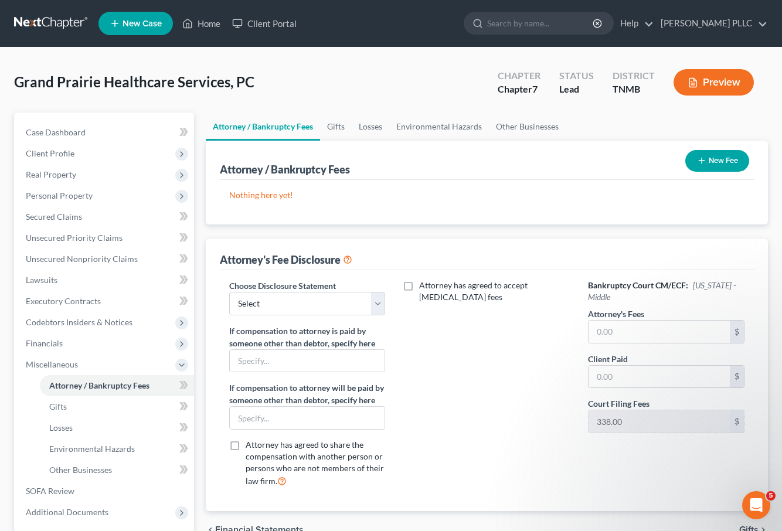
click at [719, 161] on button "New Fee" at bounding box center [717, 161] width 64 height 22
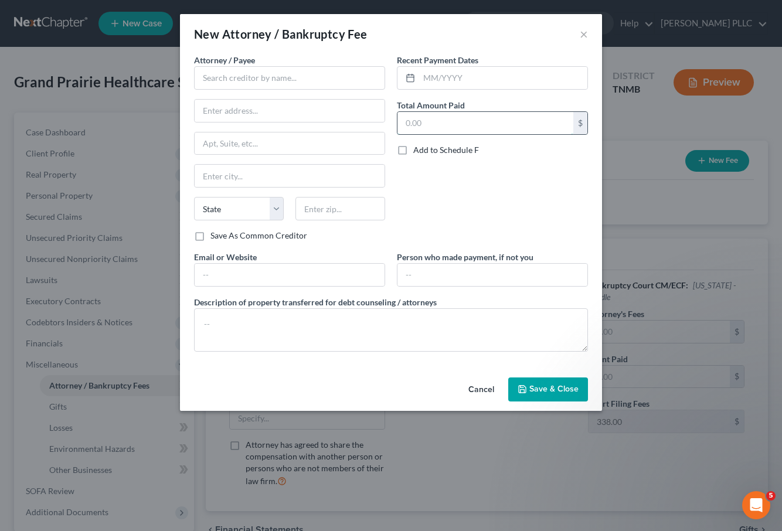
click at [453, 119] on input "text" at bounding box center [486, 123] width 176 height 22
type input "7,500.00"
click at [470, 80] on input "text" at bounding box center [503, 78] width 168 height 22
click at [441, 83] on input "082025" at bounding box center [503, 78] width 168 height 22
click at [433, 80] on input "082025" at bounding box center [503, 78] width 168 height 22
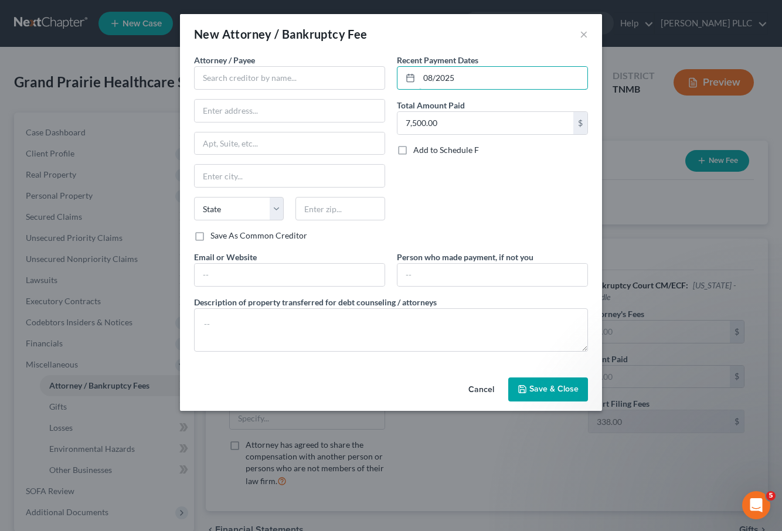
type input "08/2025"
click at [298, 246] on div "Attorney / Payee * State [US_STATE] AK AR AZ CA CO [GEOGRAPHIC_DATA] DE DC [GEO…" at bounding box center [289, 152] width 203 height 197
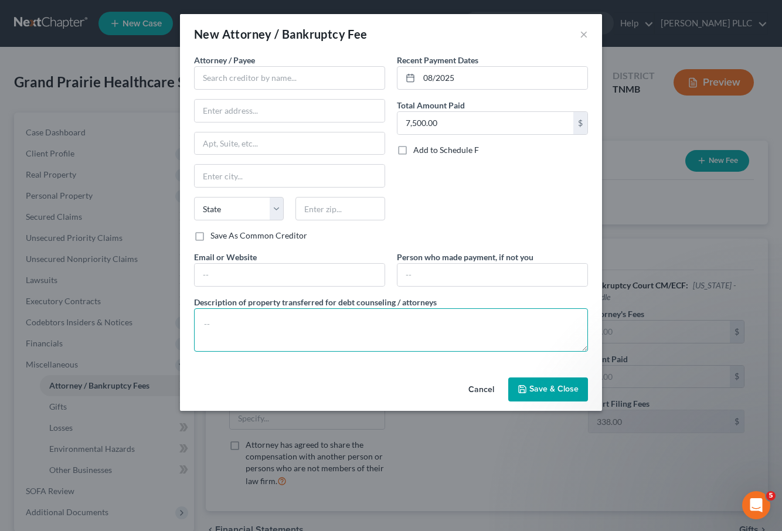
click at [277, 318] on textarea at bounding box center [391, 329] width 394 height 43
type textarea "Payment (Flat Fee) for Chapter 7 Bankruptcy Filing"
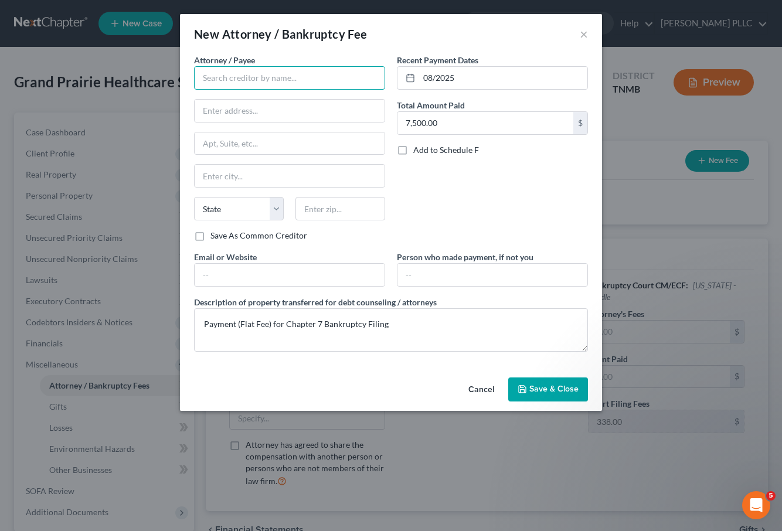
click at [252, 79] on input "text" at bounding box center [289, 77] width 191 height 23
type input "[PERSON_NAME] PLLC"
type input "[STREET_ADDRESS]"
type input "Suite 200"
type input "Franklin"
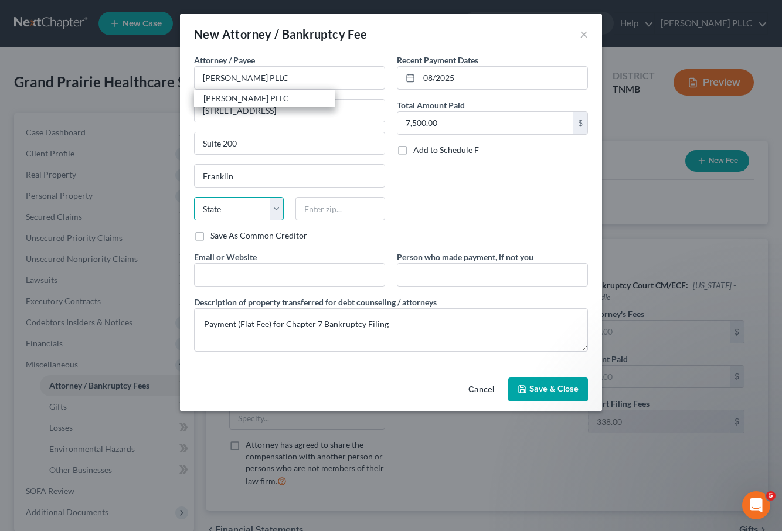
select select "44"
type input "37067"
type input "[PERSON_NAME][EMAIL_ADDRESS][DOMAIN_NAME]"
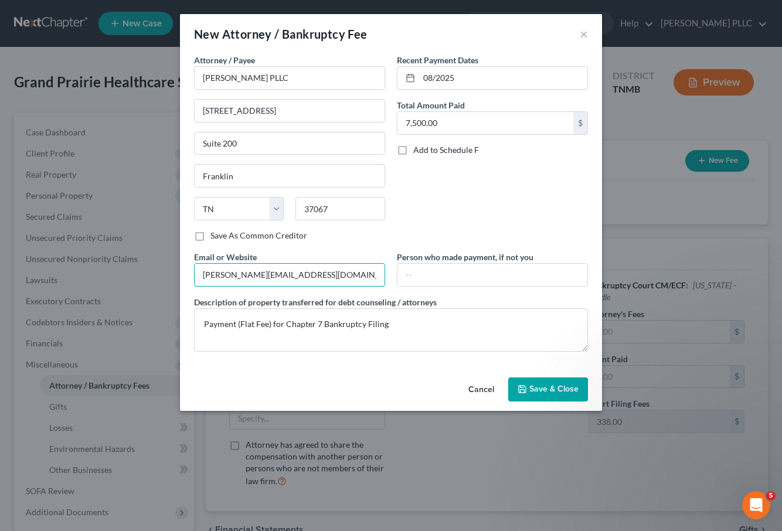
drag, startPoint x: 309, startPoint y: 273, endPoint x: 179, endPoint y: 274, distance: 129.6
click at [179, 274] on div "New Attorney / Bankruptcy Fee × Attorney / Payee * [PERSON_NAME] PLLC [STREET_A…" at bounding box center [391, 265] width 782 height 531
click at [556, 392] on span "Save & Close" at bounding box center [553, 390] width 49 height 10
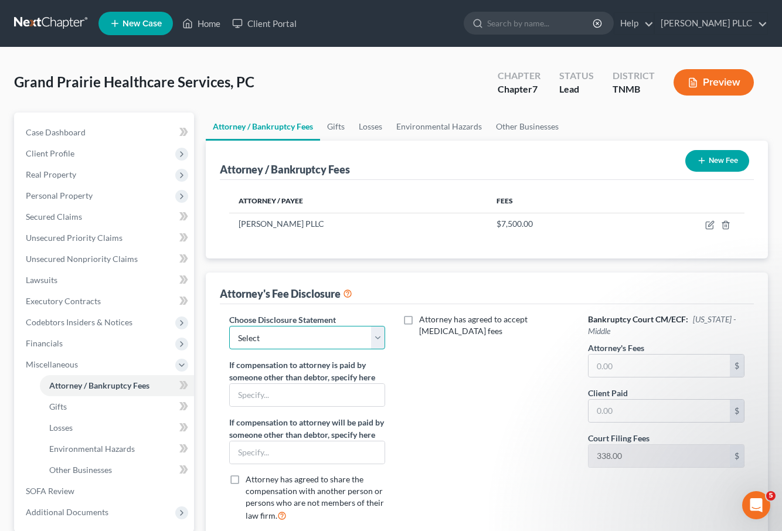
click at [381, 342] on select "Select Southern Care Chapter 11 Gradinaru Fee Disclosure" at bounding box center [307, 337] width 156 height 23
select select "0"
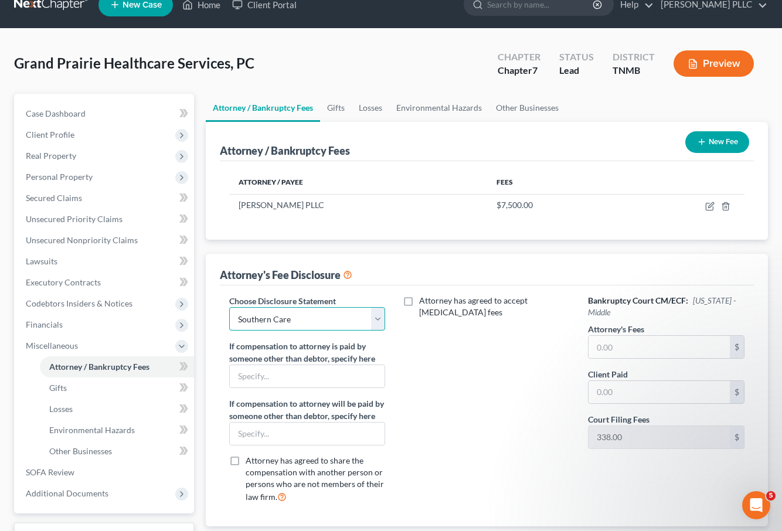
scroll to position [28, 0]
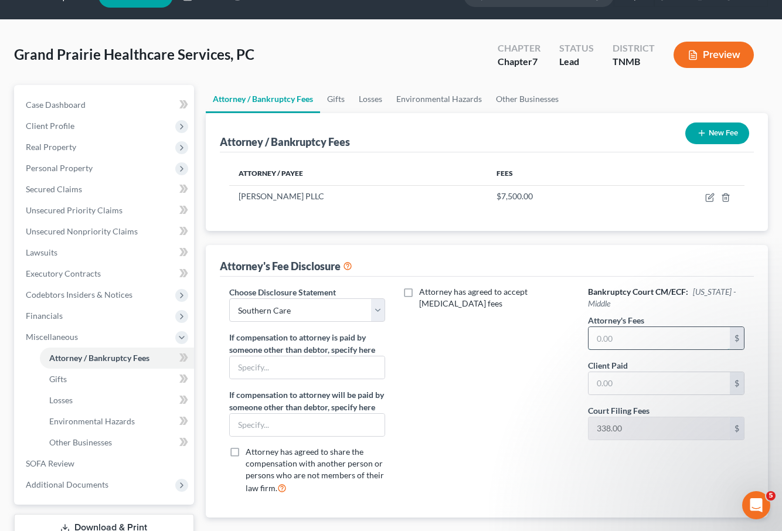
click at [640, 334] on input "text" at bounding box center [659, 338] width 141 height 22
type input "7,500.00"
click at [538, 366] on div "Attorney has agreed to accept [MEDICAL_DATA] fees" at bounding box center [486, 395] width 179 height 218
click at [617, 386] on input "text" at bounding box center [659, 383] width 141 height 22
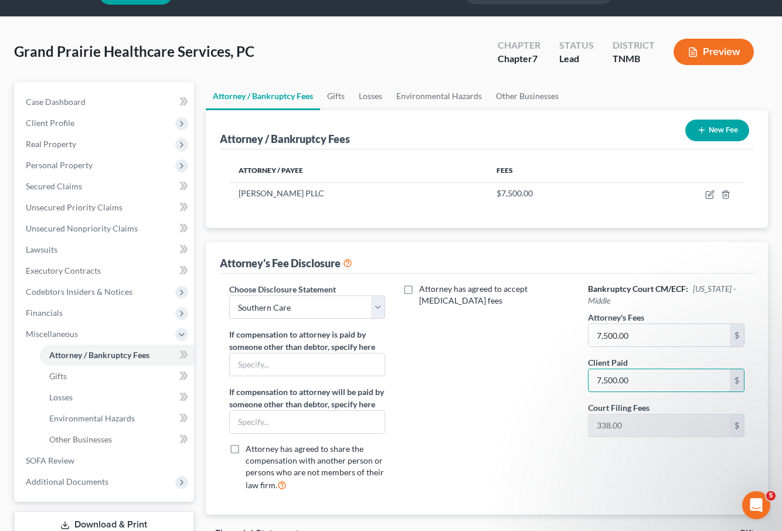
type input "7,500.00"
click at [502, 396] on div "Attorney has agreed to accept [MEDICAL_DATA] fees" at bounding box center [486, 392] width 179 height 218
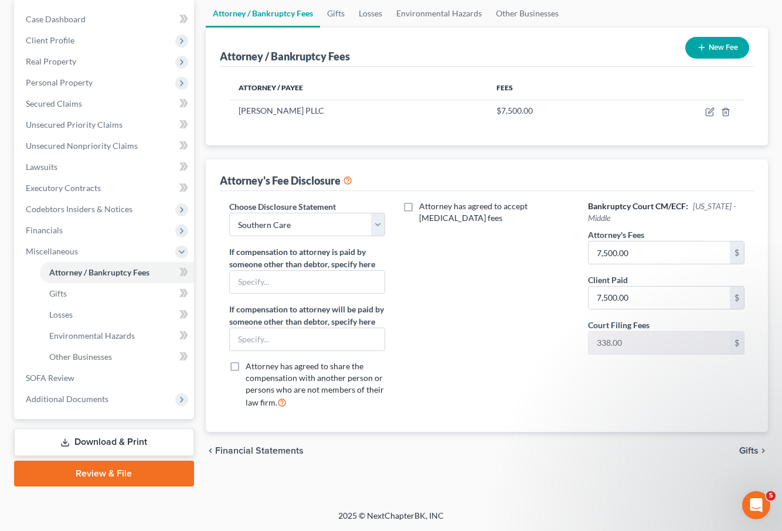
click at [749, 450] on span "Gifts" at bounding box center [748, 450] width 19 height 9
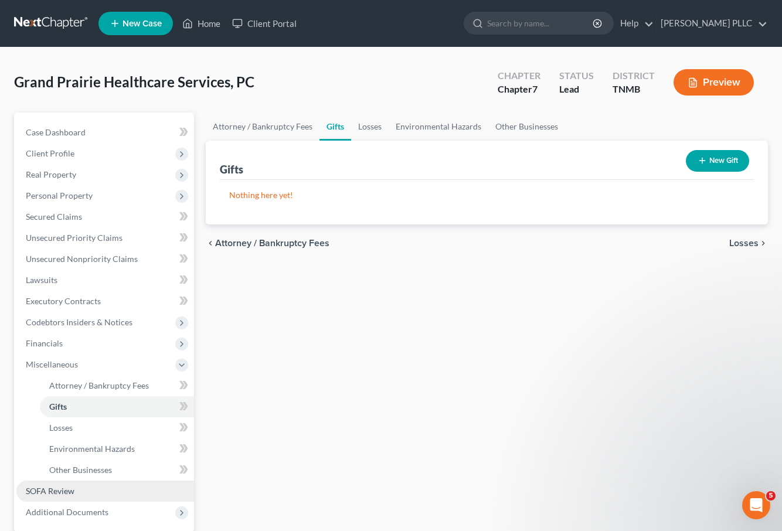
click at [70, 489] on span "SOFA Review" at bounding box center [50, 491] width 49 height 10
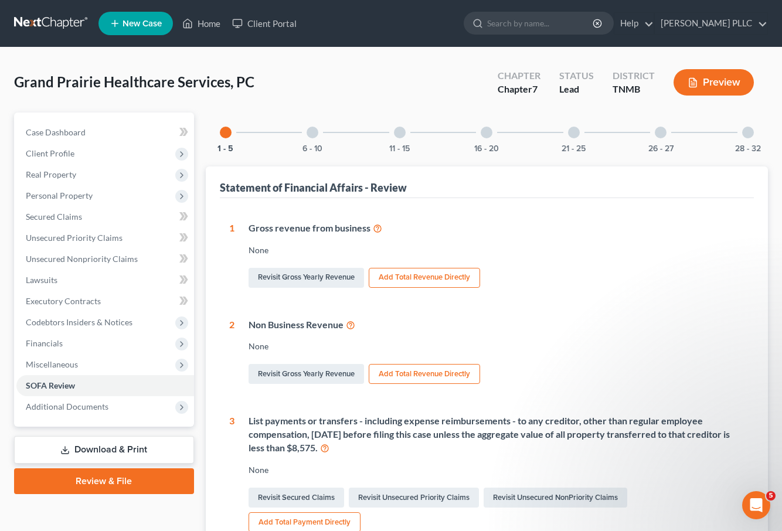
click at [403, 135] on div at bounding box center [400, 133] width 12 height 12
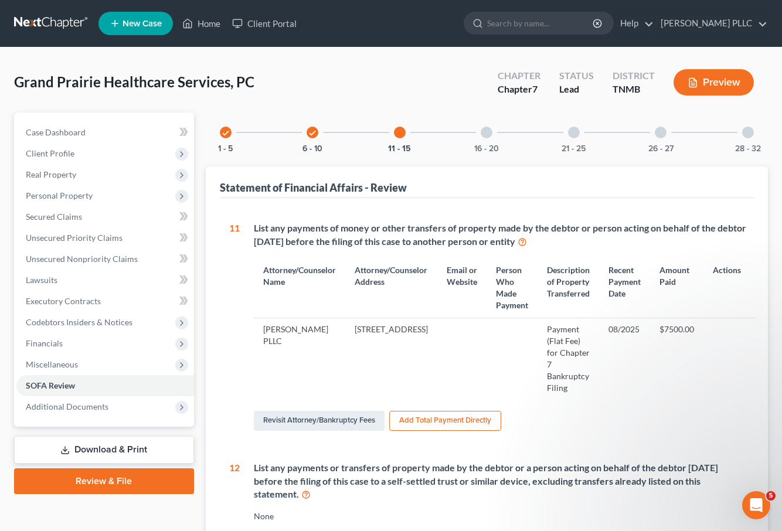
click at [752, 141] on div "28 - 32" at bounding box center [748, 133] width 40 height 40
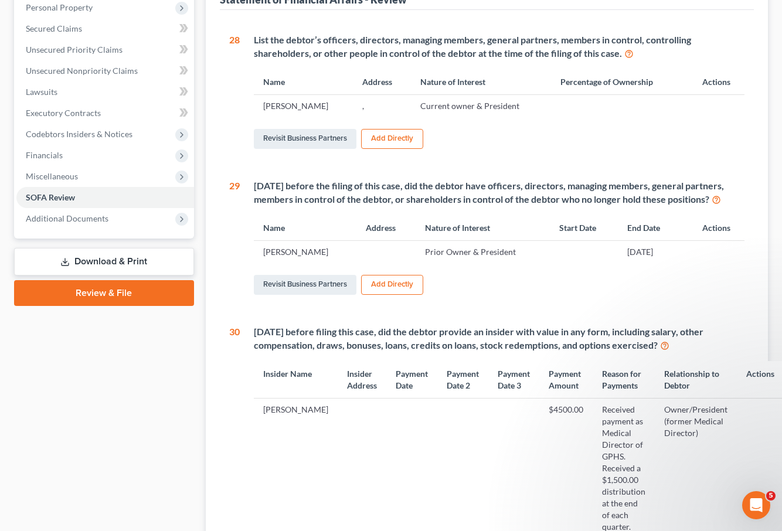
scroll to position [195, 0]
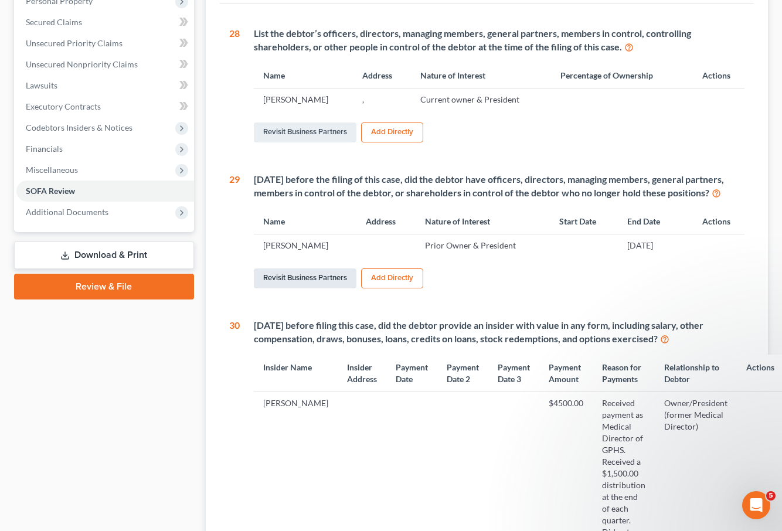
click at [319, 288] on link "Revisit Business Partners" at bounding box center [305, 279] width 103 height 20
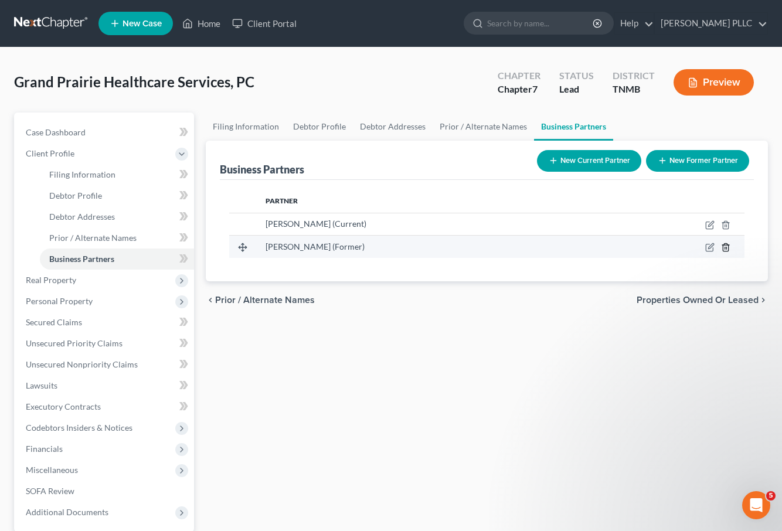
click at [726, 246] on icon "button" at bounding box center [725, 247] width 9 height 9
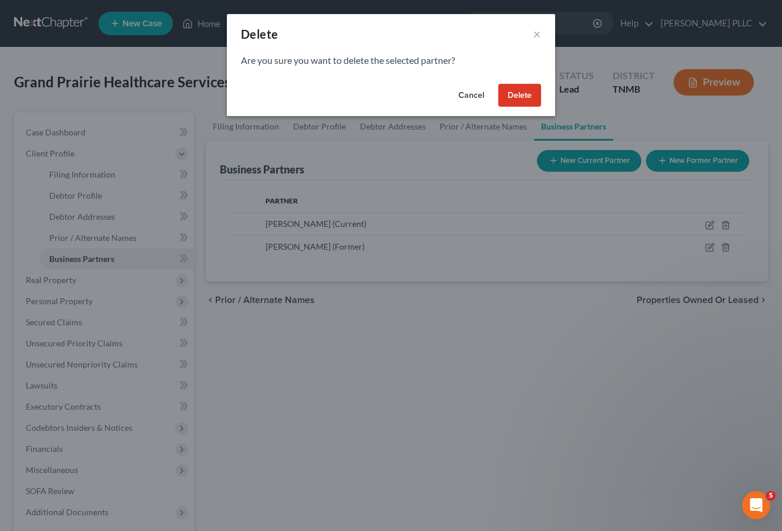
click at [523, 90] on button "Delete" at bounding box center [519, 95] width 43 height 23
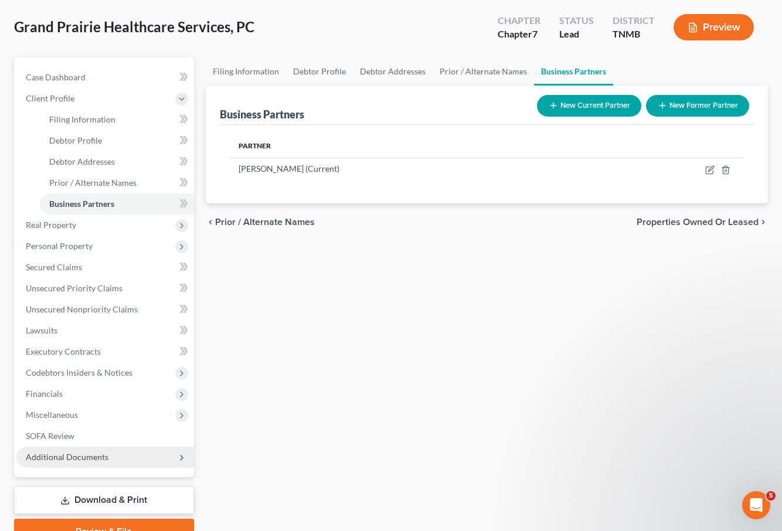
scroll to position [54, 0]
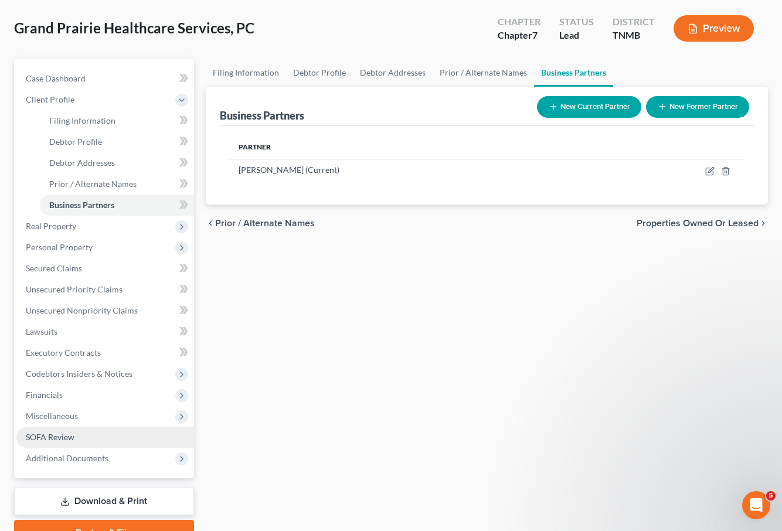
click at [66, 436] on span "SOFA Review" at bounding box center [50, 437] width 49 height 10
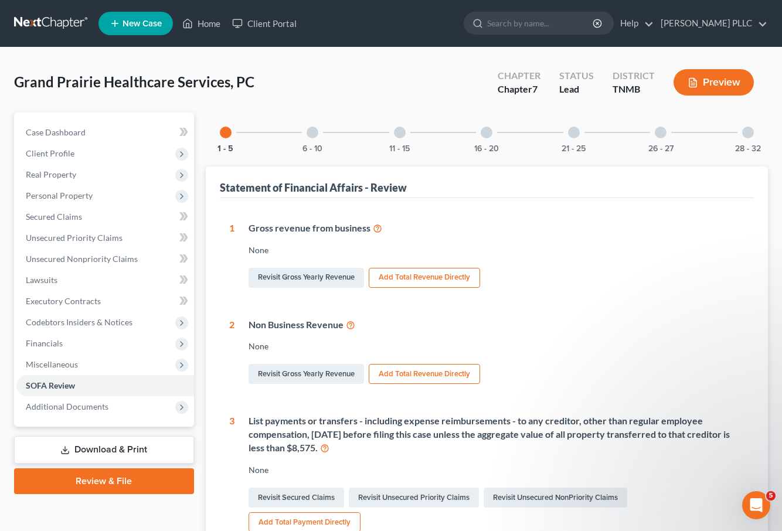
drag, startPoint x: 315, startPoint y: 140, endPoint x: 317, endPoint y: 159, distance: 20.1
click at [315, 140] on div "6 - 10" at bounding box center [313, 133] width 40 height 40
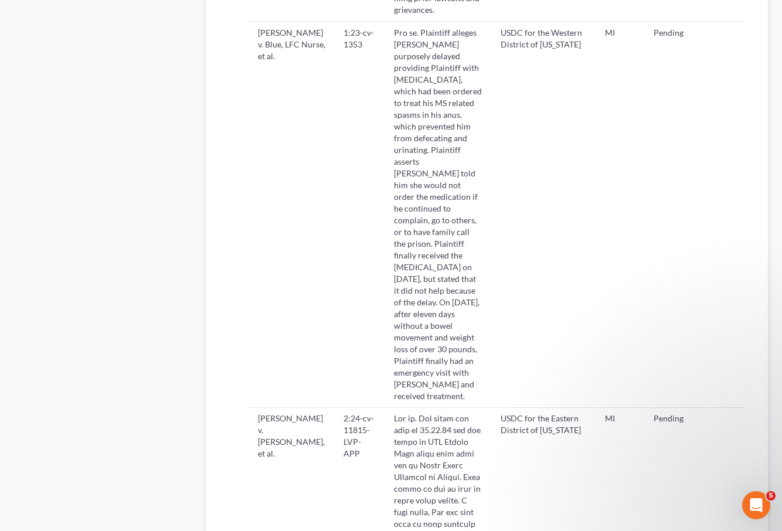
scroll to position [2127, 0]
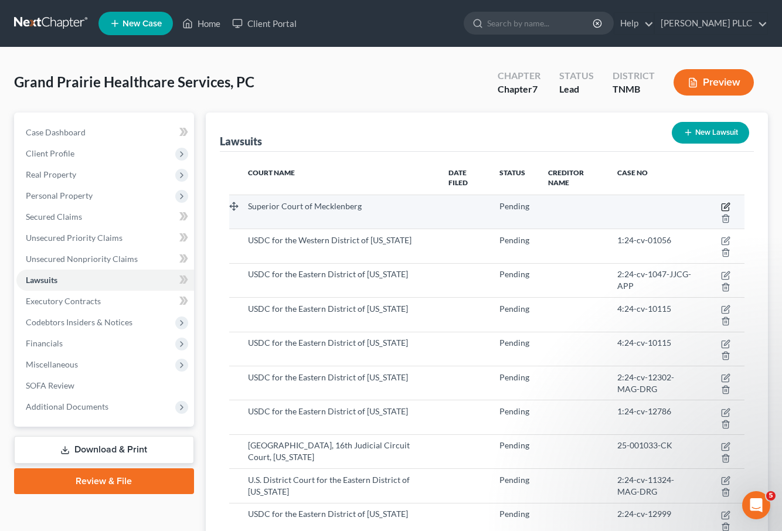
click at [728, 203] on icon "button" at bounding box center [726, 205] width 5 height 5
select select "28"
select select "0"
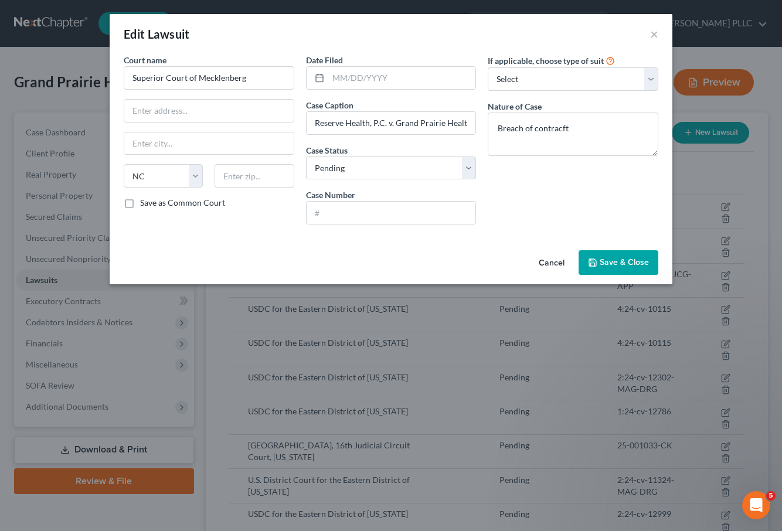
click at [613, 264] on span "Save & Close" at bounding box center [624, 262] width 49 height 10
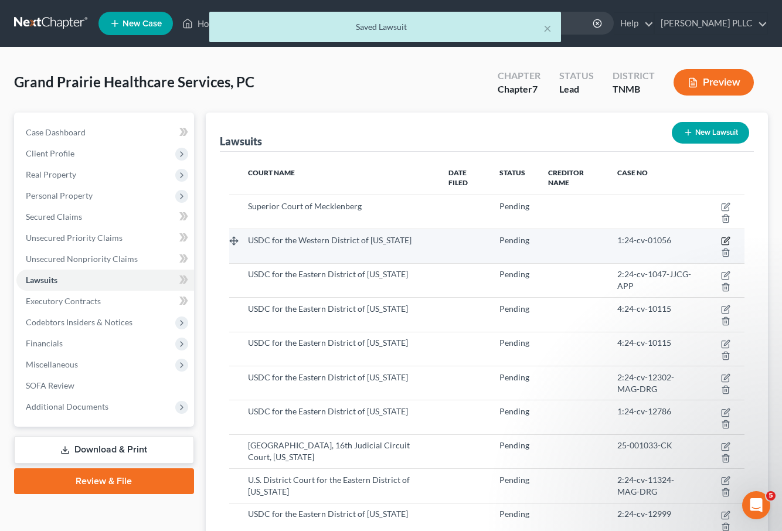
click at [726, 243] on icon "button" at bounding box center [725, 240] width 9 height 9
select select "23"
select select "0"
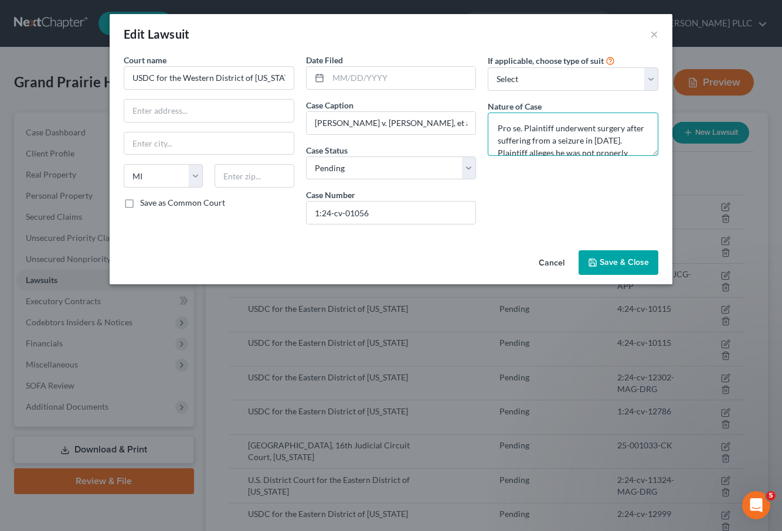
drag, startPoint x: 565, startPoint y: 150, endPoint x: 554, endPoint y: 124, distance: 27.9
click at [554, 124] on textarea "Pro se. Plaintiff underwent surgery after suffering from a seizure in [DATE]. P…" at bounding box center [573, 134] width 171 height 43
type textarea "Pro se. Plaintiff asserts medical care claim."
click at [624, 265] on span "Save & Close" at bounding box center [624, 262] width 49 height 10
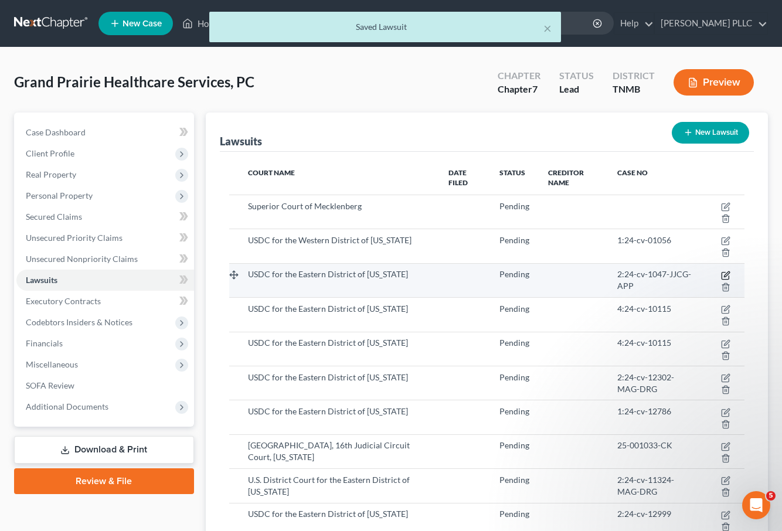
click at [726, 274] on icon "button" at bounding box center [725, 275] width 9 height 9
select select "23"
select select "0"
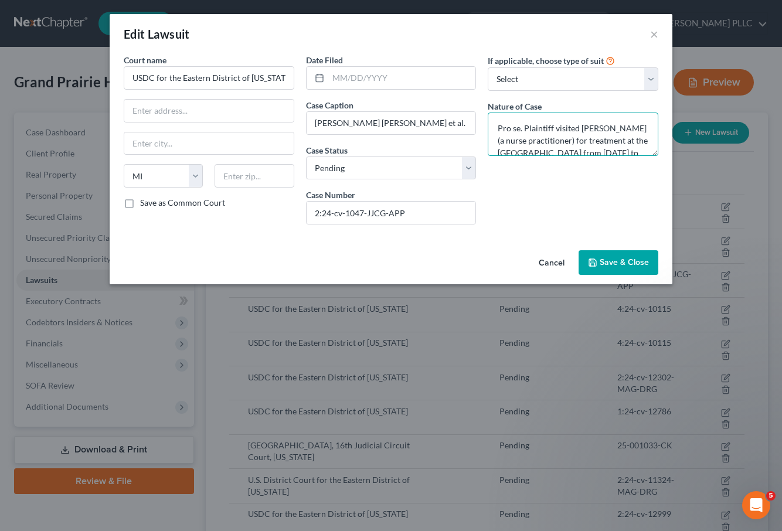
drag, startPoint x: 539, startPoint y: 143, endPoint x: 558, endPoint y: 127, distance: 24.5
click at [558, 127] on textarea "Pro se. Plaintiff visited [PERSON_NAME] (a nurse practitioner) for treatment at…" at bounding box center [573, 134] width 171 height 43
type textarea "Pro se. Plaintiff asserts claim based on medical care provided."
click at [634, 260] on span "Save & Close" at bounding box center [624, 262] width 49 height 10
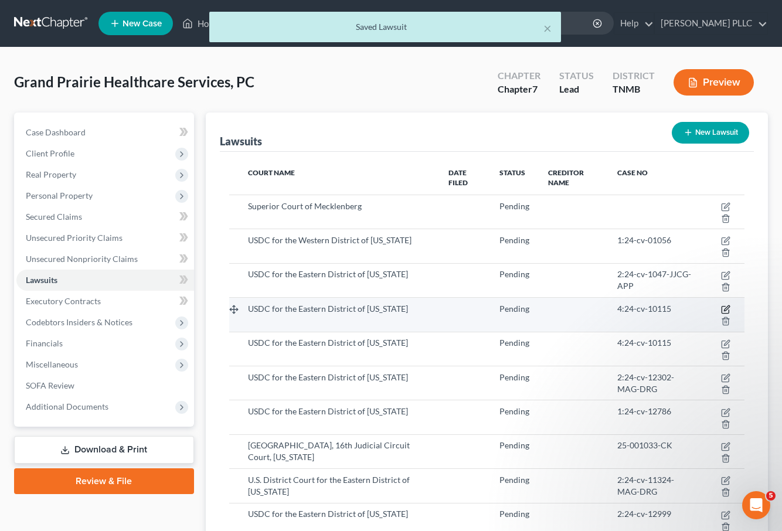
click at [727, 309] on icon "button" at bounding box center [726, 308] width 5 height 5
select select "23"
select select "0"
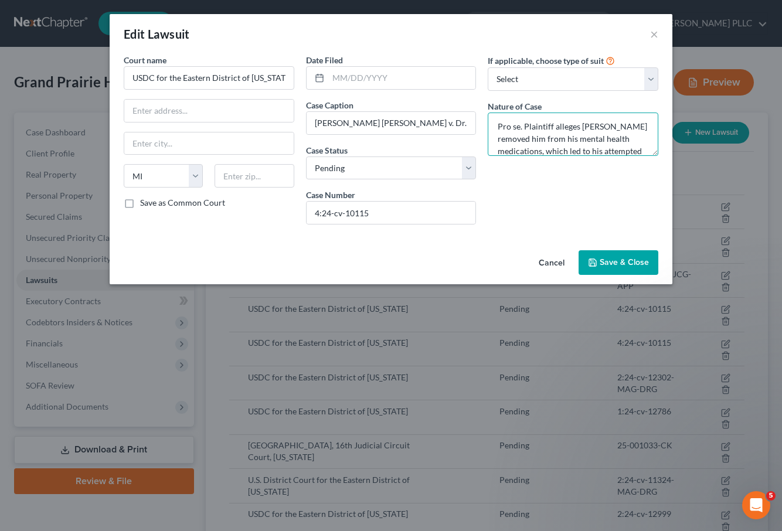
scroll to position [12, 0]
drag, startPoint x: 555, startPoint y: 128, endPoint x: 648, endPoint y: 147, distance: 95.7
click at [648, 147] on textarea "Pro se. Plaintiff alleges [PERSON_NAME] removed him from his mental health medi…" at bounding box center [573, 134] width 171 height 43
drag, startPoint x: 524, startPoint y: 128, endPoint x: 612, endPoint y: 141, distance: 88.8
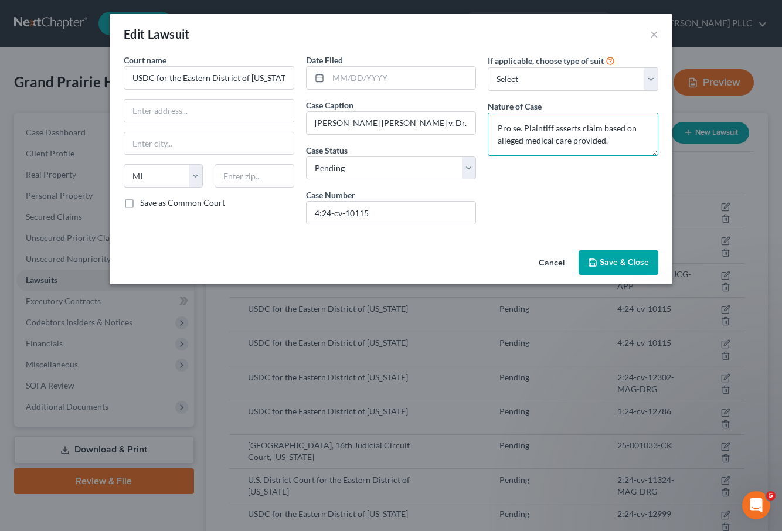
click at [612, 141] on textarea "Pro se. Plaintiff asserts claim based on alleged medical care provided." at bounding box center [573, 134] width 171 height 43
type textarea "Pro se. Plaintiff asserts claim based on alleged medical care provided."
click at [639, 257] on span "Save & Close" at bounding box center [624, 262] width 49 height 10
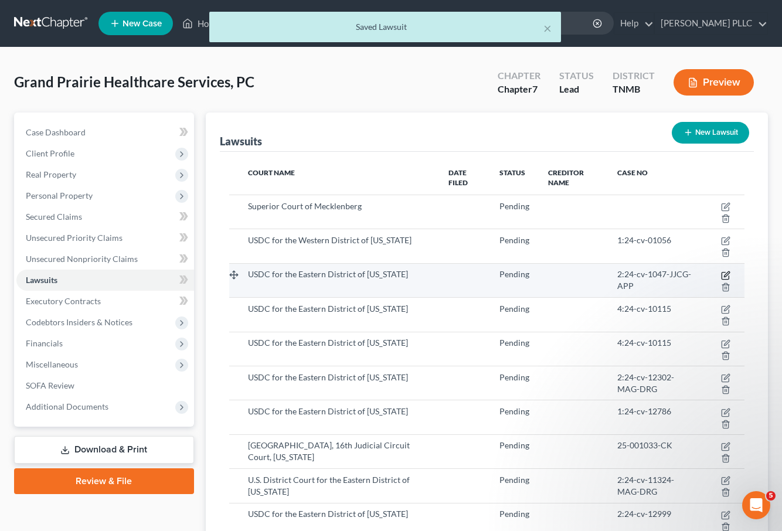
click at [726, 274] on icon "button" at bounding box center [725, 275] width 9 height 9
select select "23"
select select "0"
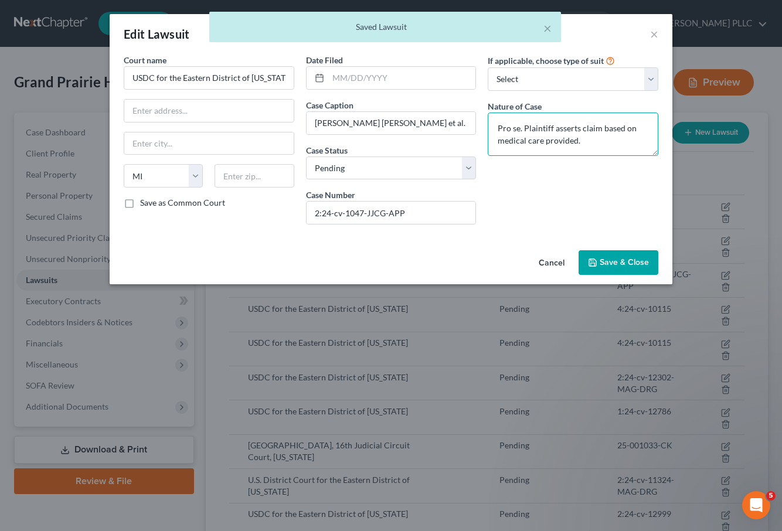
drag, startPoint x: 526, startPoint y: 127, endPoint x: 580, endPoint y: 137, distance: 55.5
click at [580, 137] on textarea "Pro se. Plaintiff asserts claim based on medical care provided." at bounding box center [573, 134] width 171 height 43
paste textarea "Plaintiff asserts claim based on alleged medical care provided."
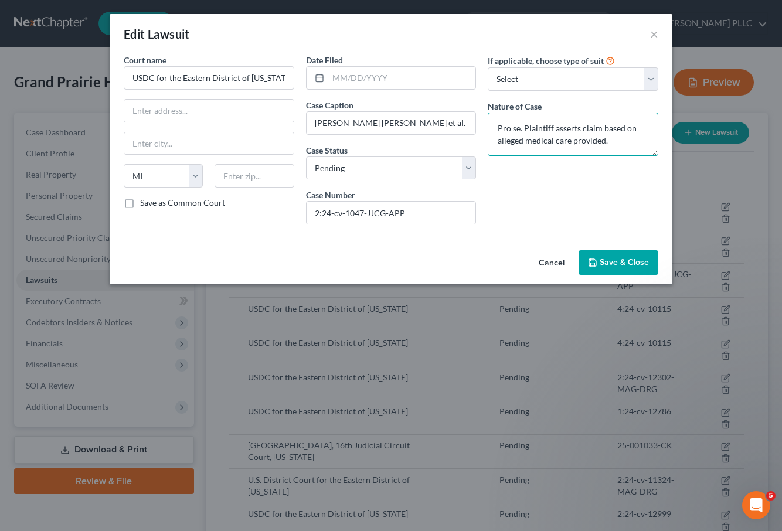
type textarea "Pro se. Plaintiff asserts claim based on alleged medical care provided."
click at [632, 259] on span "Save & Close" at bounding box center [624, 262] width 49 height 10
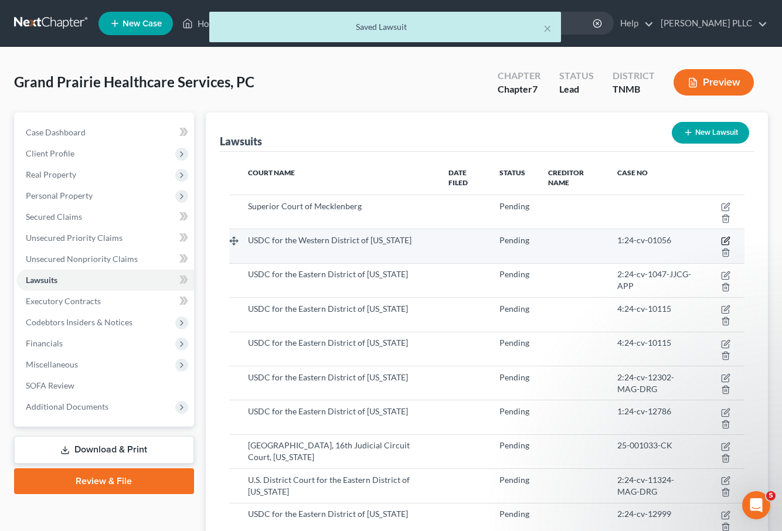
click at [725, 237] on icon "button" at bounding box center [725, 240] width 9 height 9
select select "23"
select select "0"
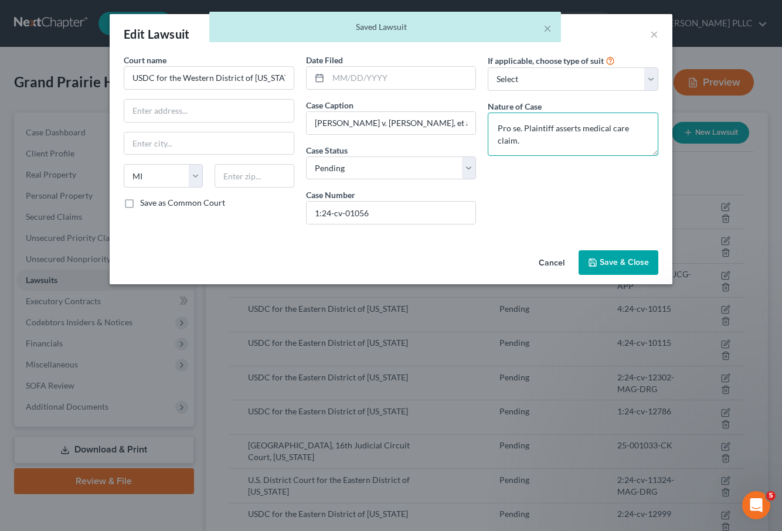
drag, startPoint x: 524, startPoint y: 128, endPoint x: 656, endPoint y: 133, distance: 132.6
click at [656, 133] on textarea "Pro se. Plaintiff asserts medical care claim." at bounding box center [573, 134] width 171 height 43
paste textarea "Plaintiff asserts claim based on alleged medical care provided."
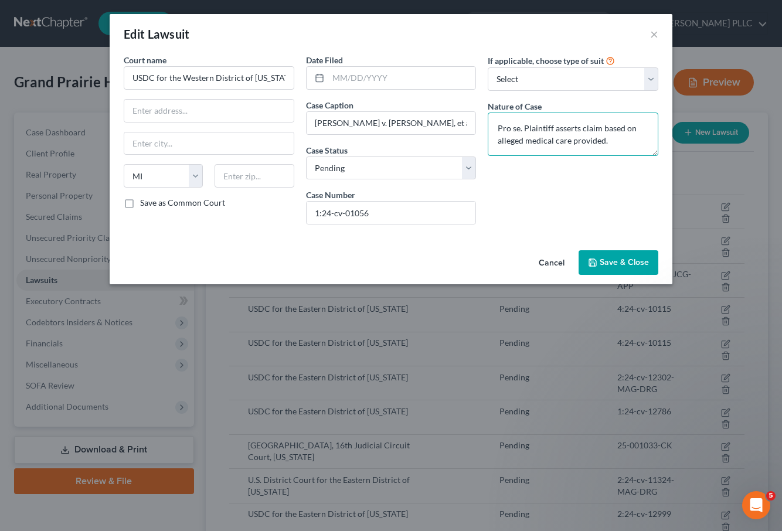
type textarea "Pro se. Plaintiff asserts claim based on alleged medical care provided."
click at [646, 260] on span "Save & Close" at bounding box center [624, 262] width 49 height 10
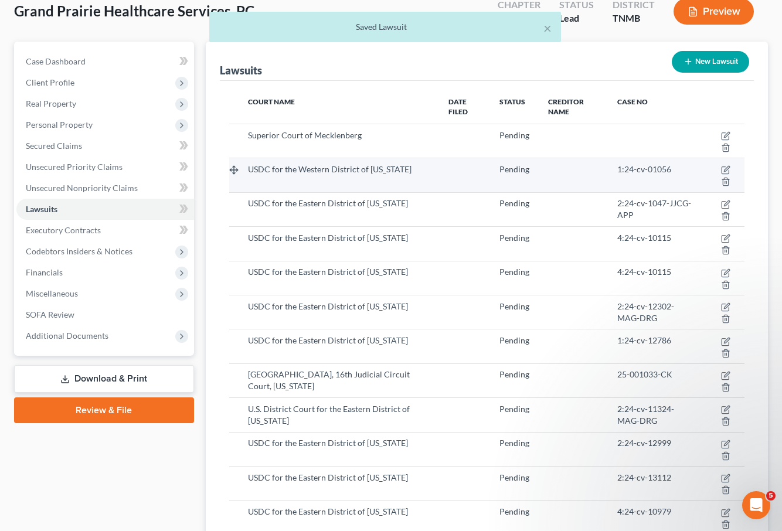
scroll to position [74, 0]
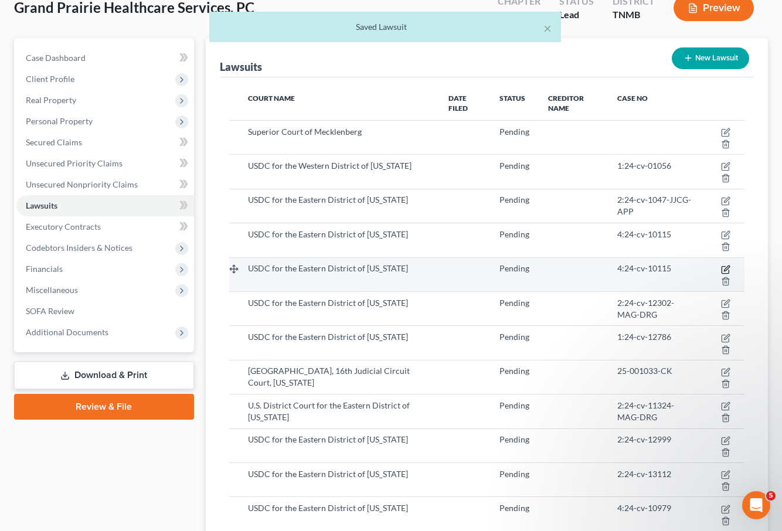
click at [726, 268] on icon "button" at bounding box center [725, 269] width 9 height 9
select select "23"
select select "0"
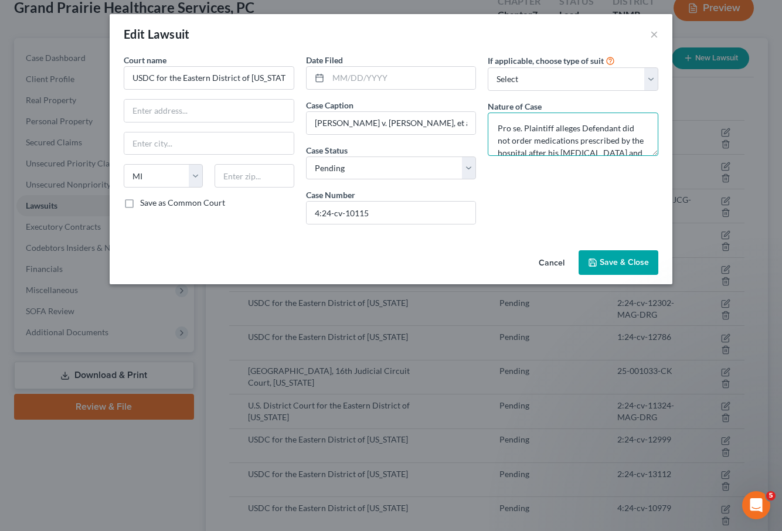
scroll to position [25, 0]
drag, startPoint x: 524, startPoint y: 127, endPoint x: 634, endPoint y: 162, distance: 115.3
click at [634, 162] on div "If applicable, choose type of suit Select Repossession Foreclosure Returns Othe…" at bounding box center [573, 144] width 182 height 180
paste textarea "Plaintiff asserts claim based on alleged medical care provided."
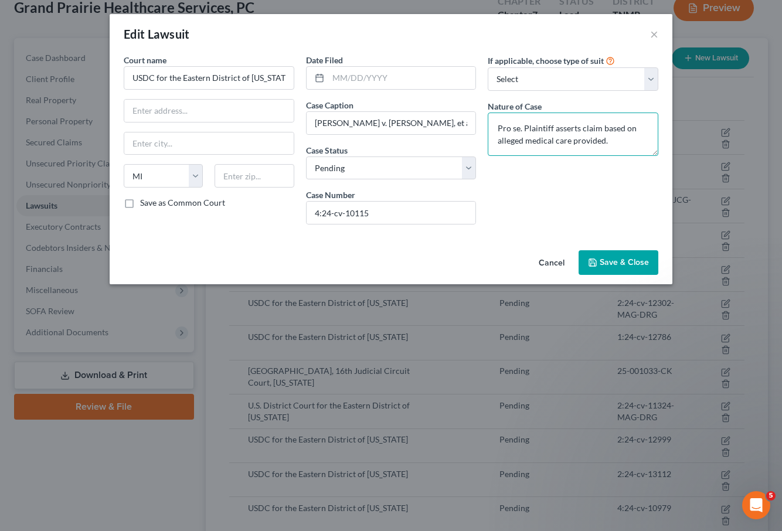
type textarea "Pro se. Plaintiff asserts claim based on alleged medical care provided."
click at [636, 264] on span "Save & Close" at bounding box center [624, 262] width 49 height 10
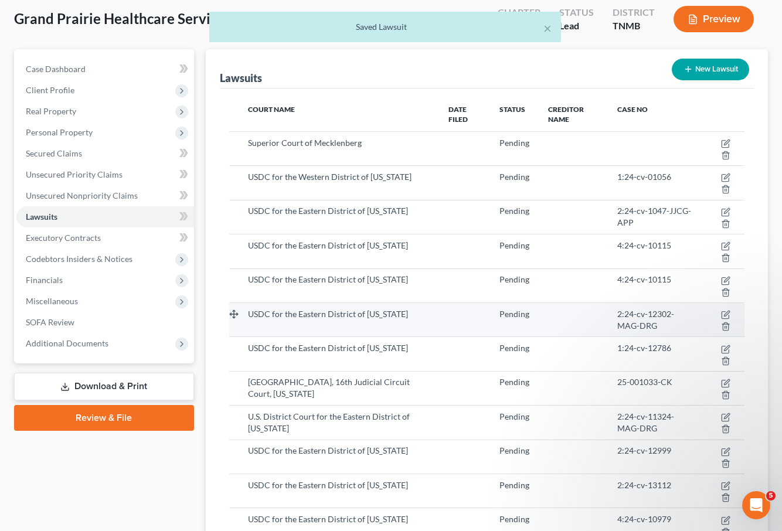
scroll to position [63, 0]
click at [725, 314] on icon "button" at bounding box center [726, 313] width 5 height 5
select select "23"
select select "0"
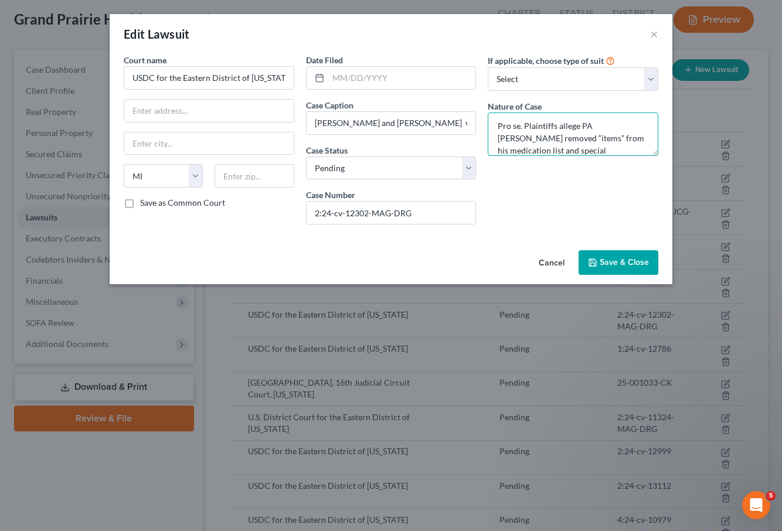
scroll to position [49, 0]
drag, startPoint x: 525, startPoint y: 124, endPoint x: 610, endPoint y: 165, distance: 94.1
click at [610, 165] on div "If applicable, choose type of suit Select Repossession Foreclosure Returns Othe…" at bounding box center [573, 144] width 182 height 180
paste textarea "Plaintiff asserts claim based on alleged medical care provided."
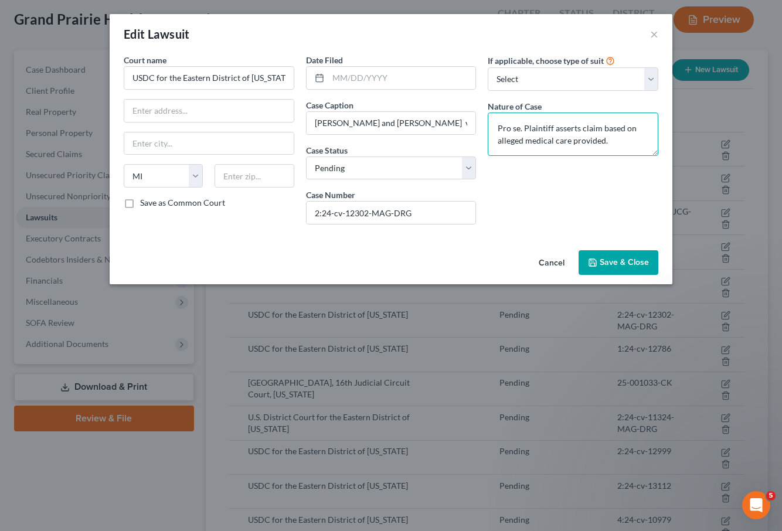
type textarea "Pro se. Plaintiff asserts claim based on alleged medical care provided."
click at [620, 260] on span "Save & Close" at bounding box center [624, 262] width 49 height 10
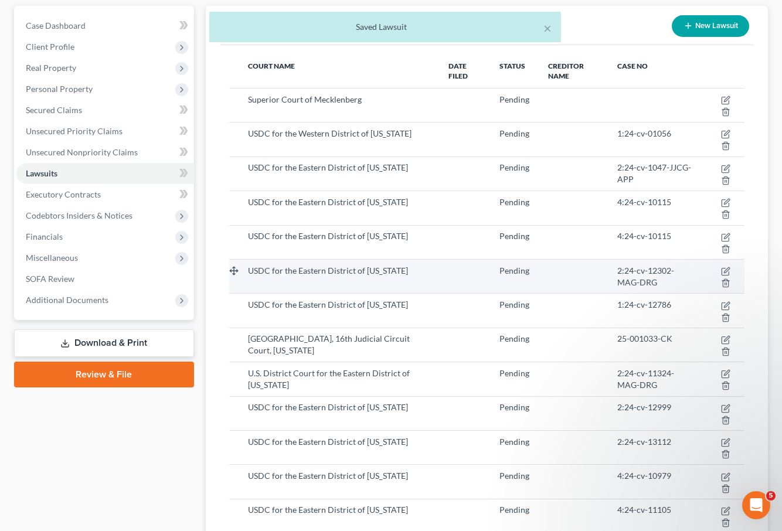
scroll to position [116, 0]
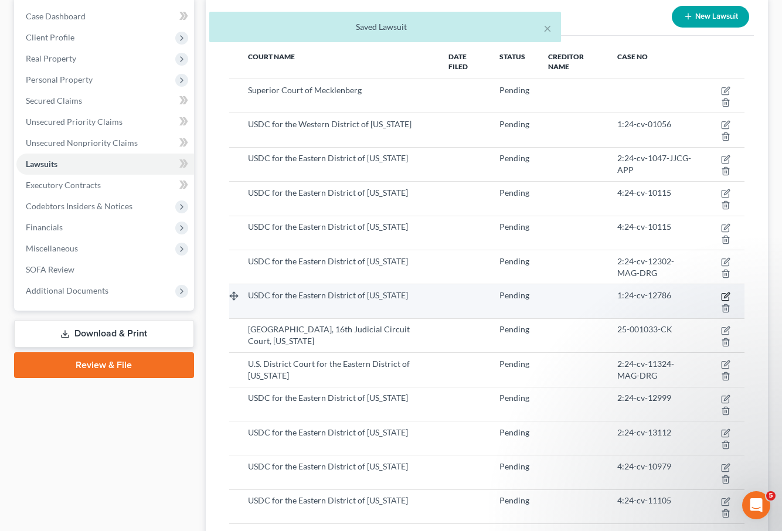
click at [726, 295] on icon "button" at bounding box center [725, 296] width 9 height 9
select select "23"
select select "0"
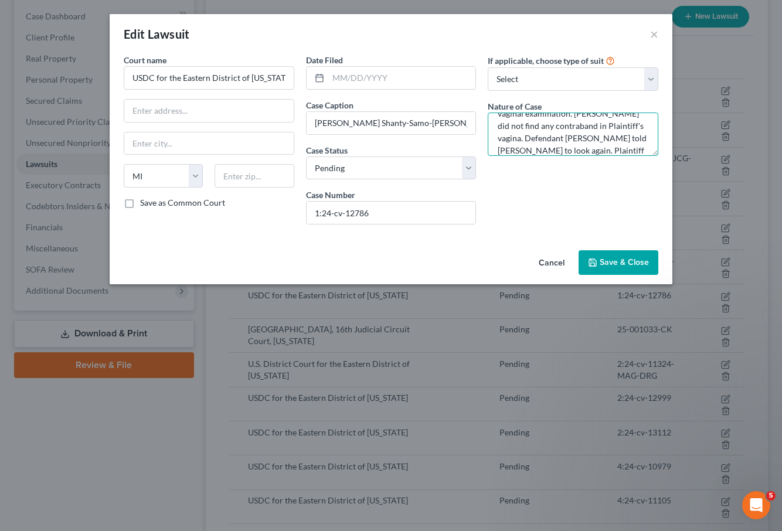
scroll to position [111, 0]
drag, startPoint x: 524, startPoint y: 128, endPoint x: 610, endPoint y: 164, distance: 92.8
click at [610, 164] on div "If applicable, choose type of suit Select Repossession Foreclosure Returns Othe…" at bounding box center [573, 144] width 182 height 180
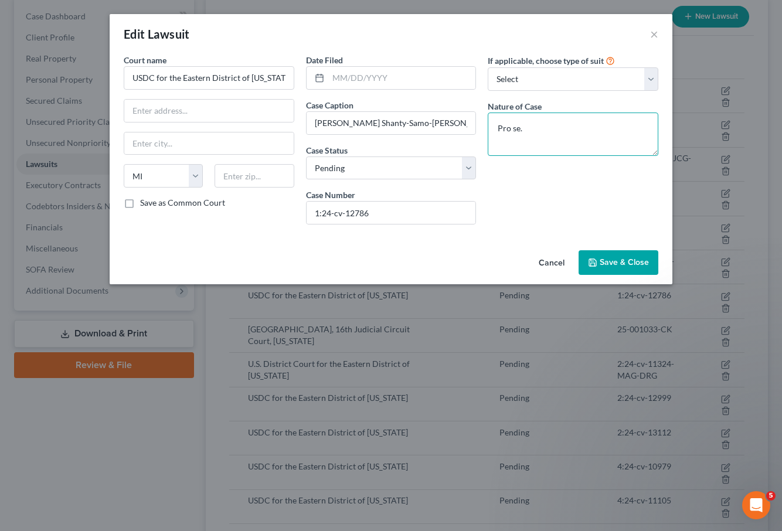
scroll to position [0, 0]
paste textarea "Plaintiff asserts claim based on alleged medical care provided."
type textarea "Pro se. Plaintiff asserts claim based on alleged medical care provided."
click at [628, 262] on span "Save & Close" at bounding box center [624, 262] width 49 height 10
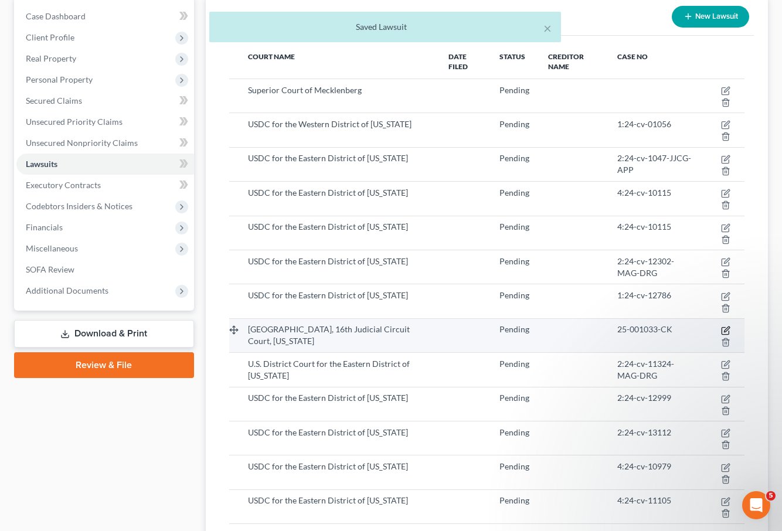
click at [726, 331] on icon "button" at bounding box center [726, 329] width 5 height 5
select select "23"
select select "0"
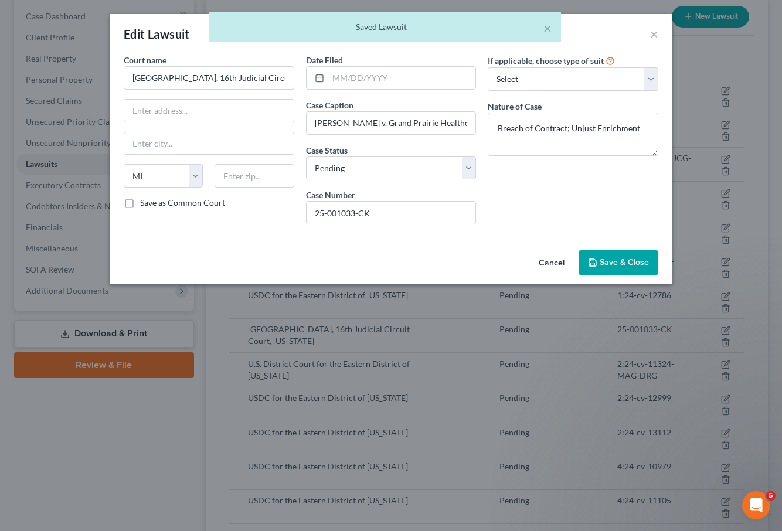
click at [623, 260] on span "Save & Close" at bounding box center [624, 262] width 49 height 10
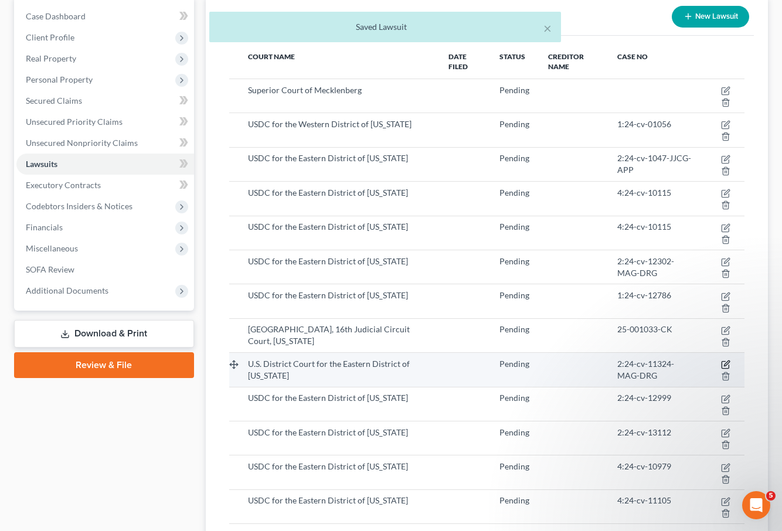
click at [727, 365] on icon "button" at bounding box center [725, 364] width 9 height 9
select select "23"
select select "0"
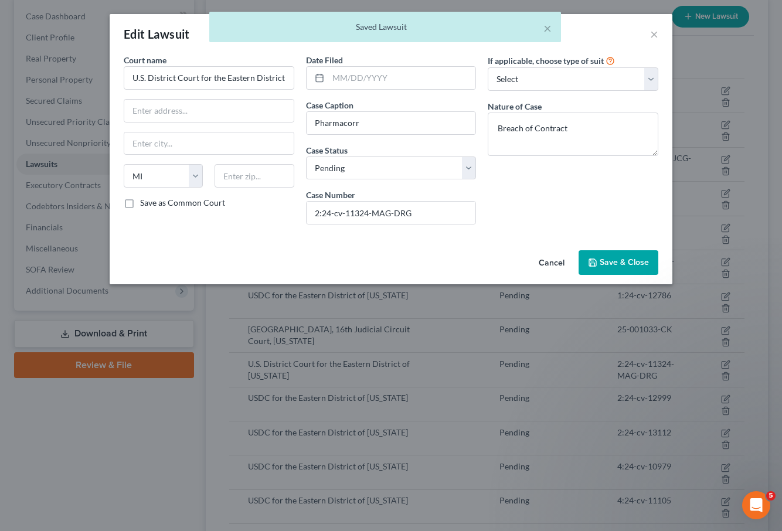
click at [629, 256] on button "Save & Close" at bounding box center [619, 262] width 80 height 25
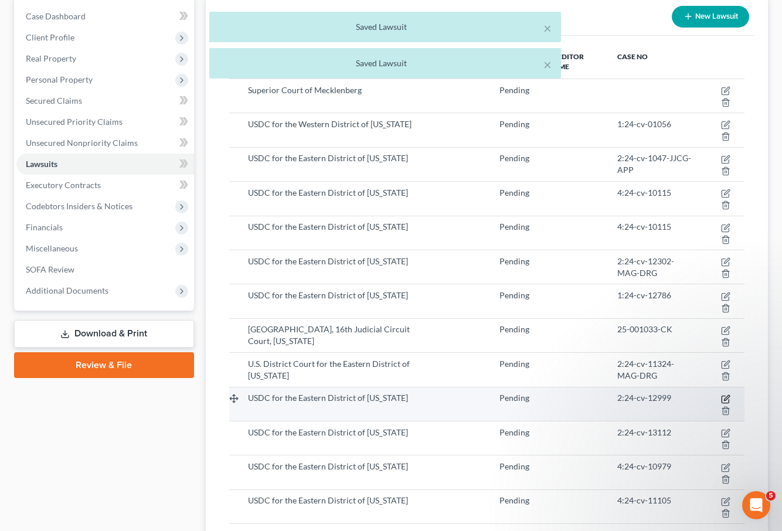
click at [725, 400] on icon "button" at bounding box center [726, 397] width 5 height 5
select select "23"
select select "0"
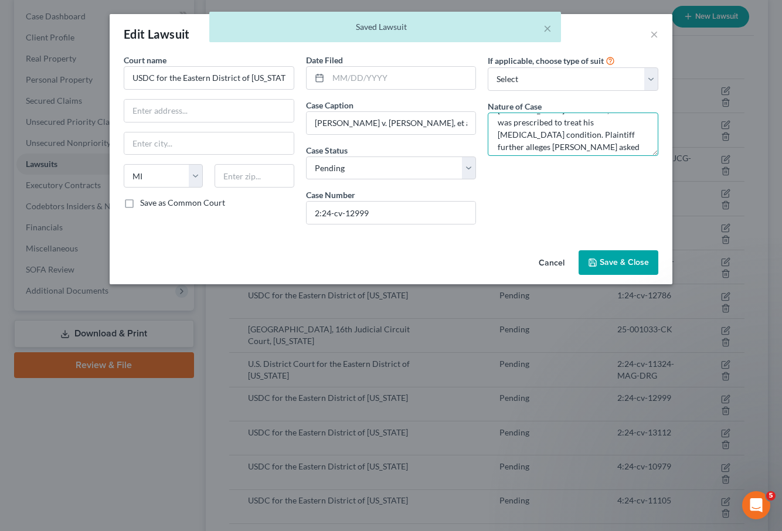
scroll to position [74, 0]
drag, startPoint x: 525, startPoint y: 121, endPoint x: 626, endPoint y: 171, distance: 113.0
click at [626, 171] on div "If applicable, choose type of suit Select Repossession Foreclosure Returns Othe…" at bounding box center [573, 144] width 182 height 180
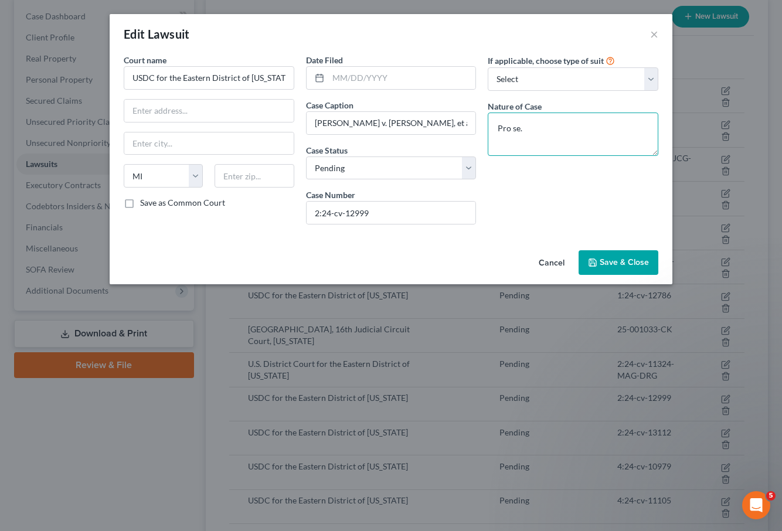
scroll to position [0, 0]
paste textarea "Plaintiff asserts claim based on alleged medical care provided."
type textarea "Pro se. Plaintiff asserts claim based on alleged medical care provided."
click at [641, 261] on span "Save & Close" at bounding box center [624, 262] width 49 height 10
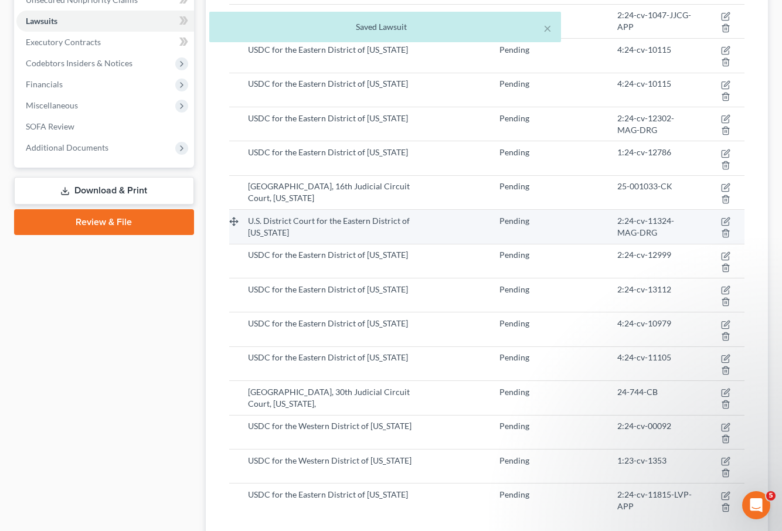
scroll to position [260, 0]
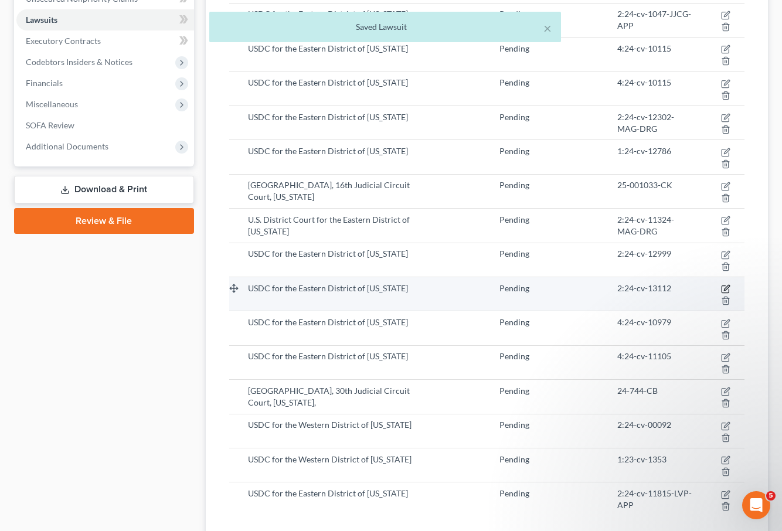
click at [726, 288] on icon "button" at bounding box center [725, 288] width 9 height 9
select select "23"
select select "0"
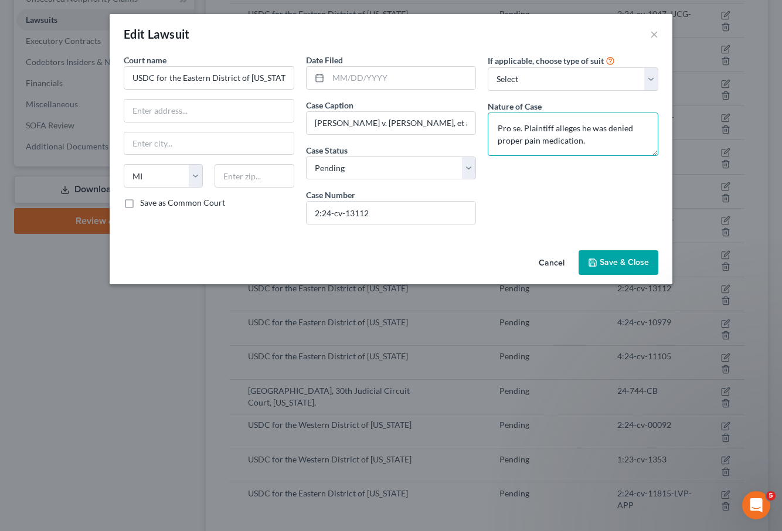
drag, startPoint x: 525, startPoint y: 125, endPoint x: 600, endPoint y: 141, distance: 76.7
click at [600, 141] on textarea "Pro se. Plaintiff alleges he was denied proper pain medication." at bounding box center [573, 134] width 171 height 43
paste textarea "Plaintiff asserts claim based on alleged medical care provided."
type textarea "Pro se. Plaintiff asserts claim based on alleged medical care provided."
click at [616, 258] on span "Save & Close" at bounding box center [624, 262] width 49 height 10
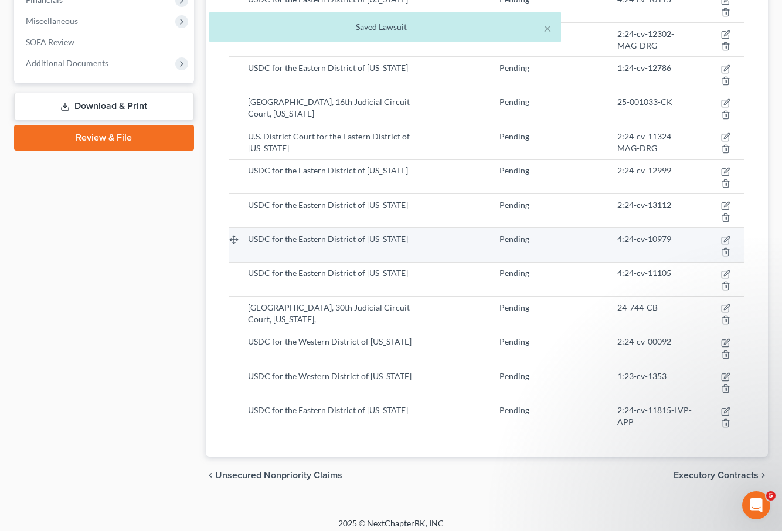
scroll to position [342, 0]
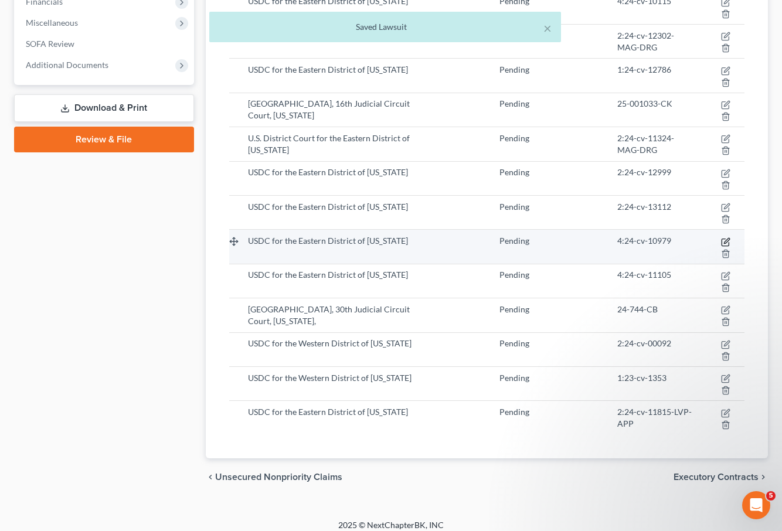
click at [725, 240] on icon "button" at bounding box center [725, 241] width 9 height 9
select select "23"
select select "0"
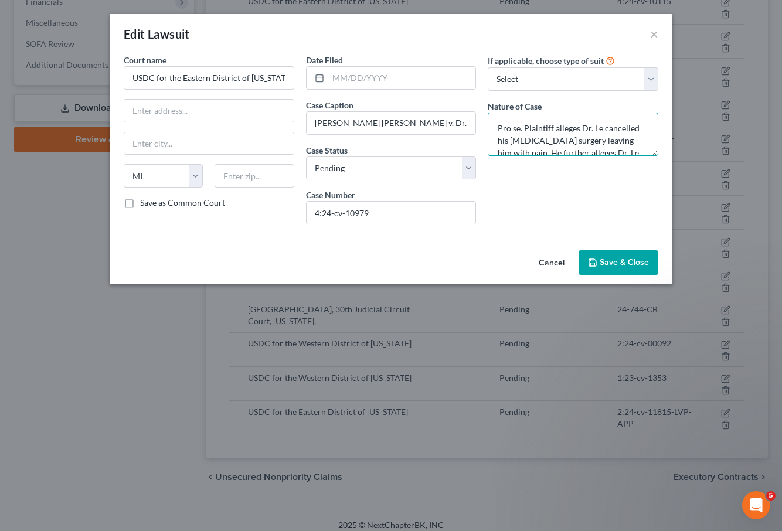
scroll to position [25, 0]
drag, startPoint x: 525, startPoint y: 127, endPoint x: 596, endPoint y: 164, distance: 80.5
click at [596, 164] on div "If applicable, choose type of suit Select Repossession Foreclosure Returns Othe…" at bounding box center [573, 144] width 182 height 180
paste textarea "Plaintiff asserts claim based on alleged medical care provided."
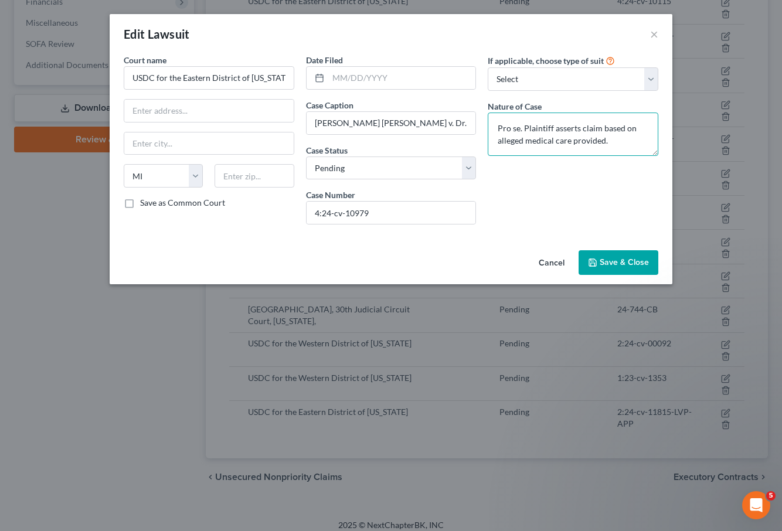
type textarea "Pro se. Plaintiff asserts claim based on alleged medical care provided."
click at [635, 265] on span "Save & Close" at bounding box center [624, 262] width 49 height 10
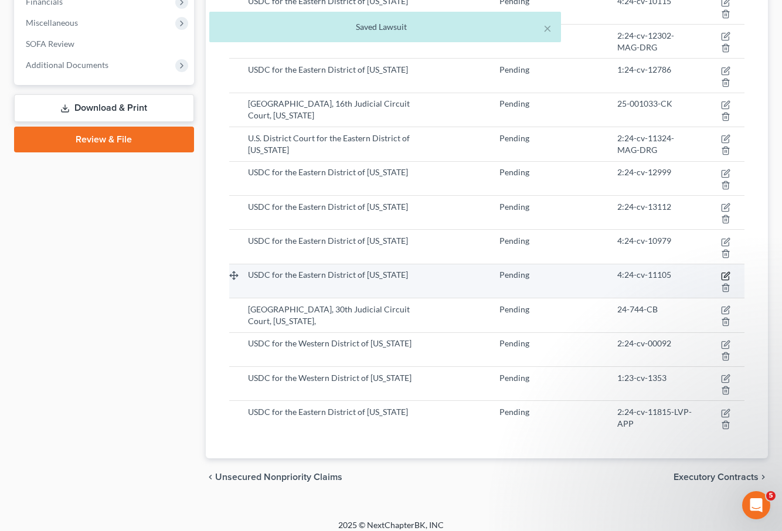
click at [726, 274] on icon "button" at bounding box center [726, 274] width 5 height 5
select select "23"
select select "0"
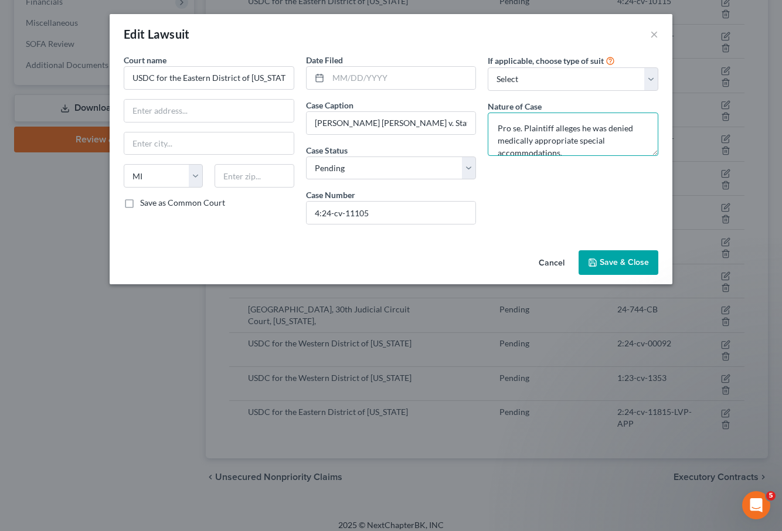
scroll to position [12, 0]
drag, startPoint x: 525, startPoint y: 118, endPoint x: 579, endPoint y: 152, distance: 63.8
click at [579, 152] on textarea "Pro se. Plaintiff alleges he was denied medically appropriate special accommoda…" at bounding box center [573, 134] width 171 height 43
paste textarea "Plaintiff asserts claim based on alleged medical care provided."
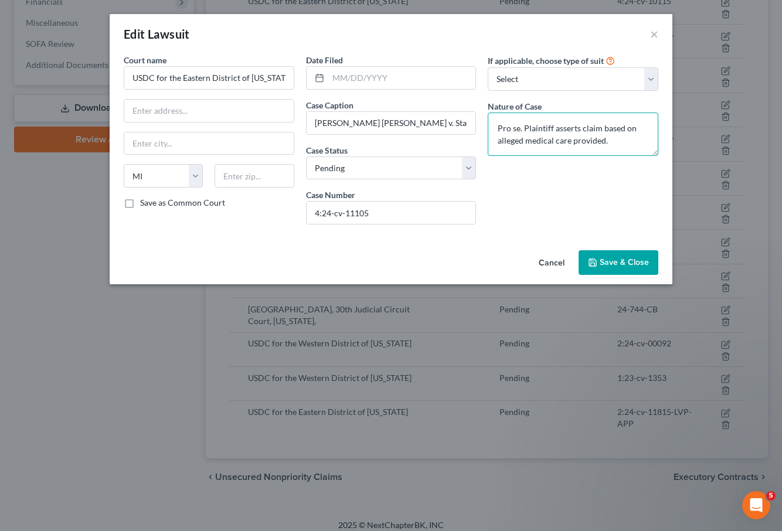
type textarea "Pro se. Plaintiff asserts claim based on alleged medical care provided."
click at [612, 260] on span "Save & Close" at bounding box center [624, 262] width 49 height 10
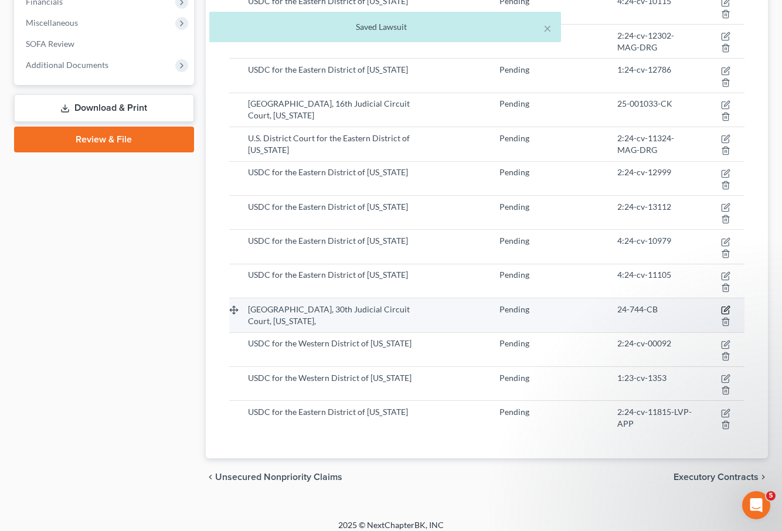
click at [726, 309] on icon "button" at bounding box center [725, 309] width 9 height 9
select select "23"
select select "0"
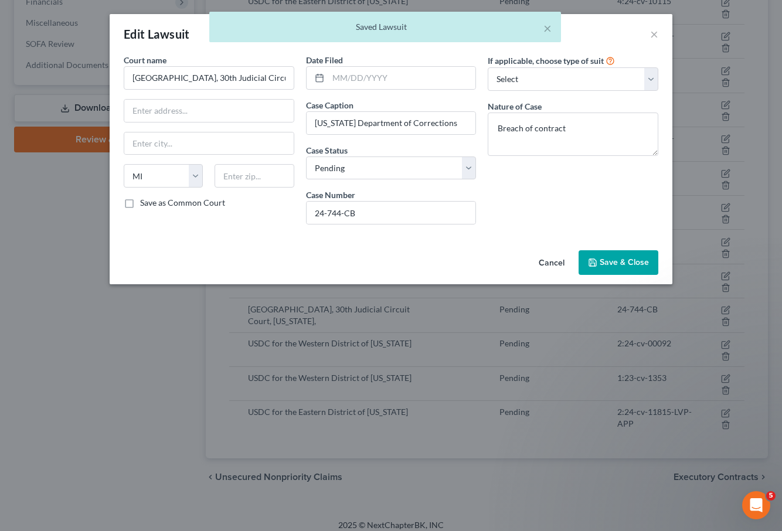
click at [624, 259] on span "Save & Close" at bounding box center [624, 262] width 49 height 10
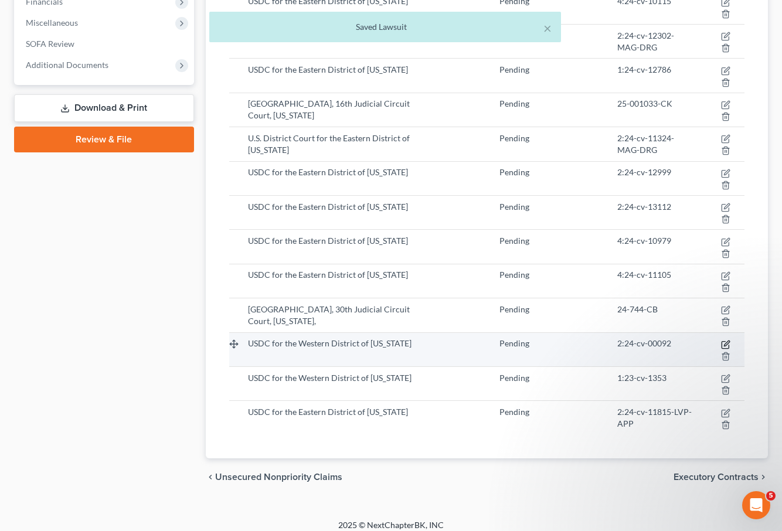
click at [727, 344] on icon "button" at bounding box center [726, 343] width 5 height 5
select select "23"
select select "0"
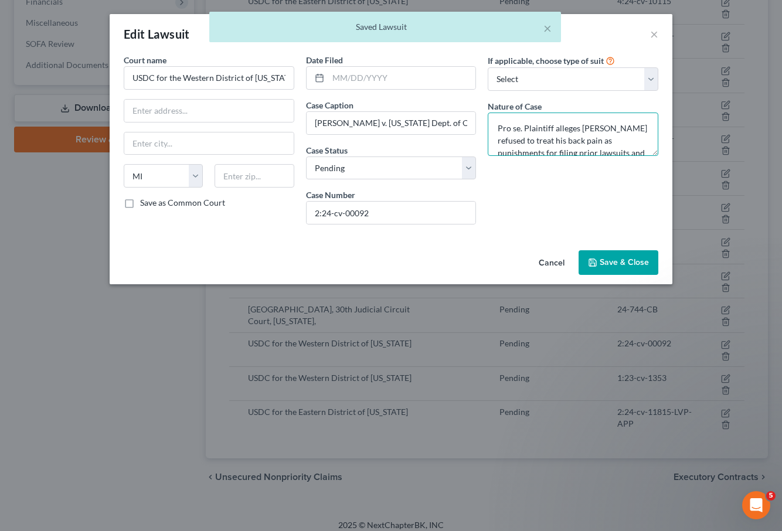
scroll to position [12, 0]
drag, startPoint x: 553, startPoint y: 117, endPoint x: 638, endPoint y: 153, distance: 91.7
click at [638, 153] on textarea "Pro se. Plaintiff alleges [PERSON_NAME] refused to treat his back pain as punis…" at bounding box center [573, 134] width 171 height 43
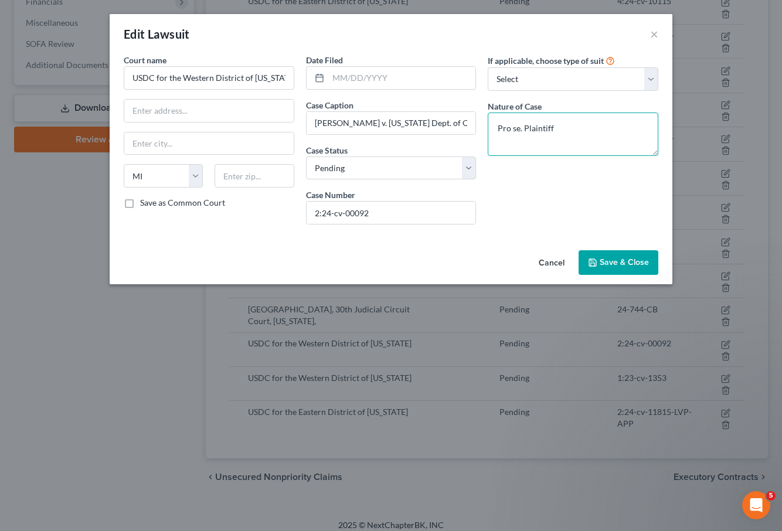
scroll to position [0, 0]
paste textarea "Plaintiff asserts claim based on alleged medical care provided."
type textarea "Pro se. Plaintiff asserts claim based on alleged medical care provided."
click at [627, 257] on span "Save & Close" at bounding box center [624, 262] width 49 height 10
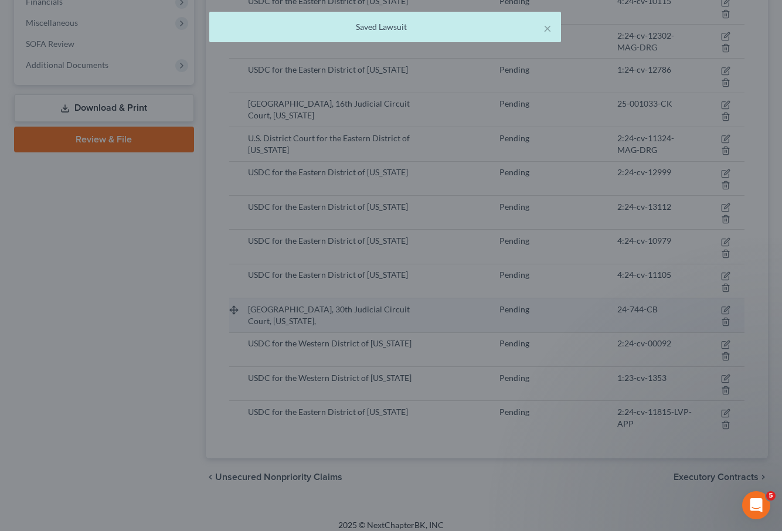
scroll to position [351, 0]
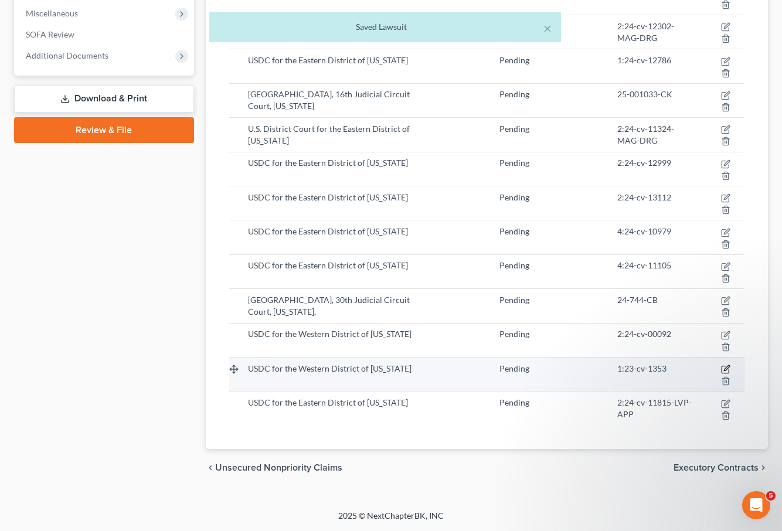
click at [725, 368] on icon "button" at bounding box center [726, 367] width 5 height 5
select select "23"
select select "0"
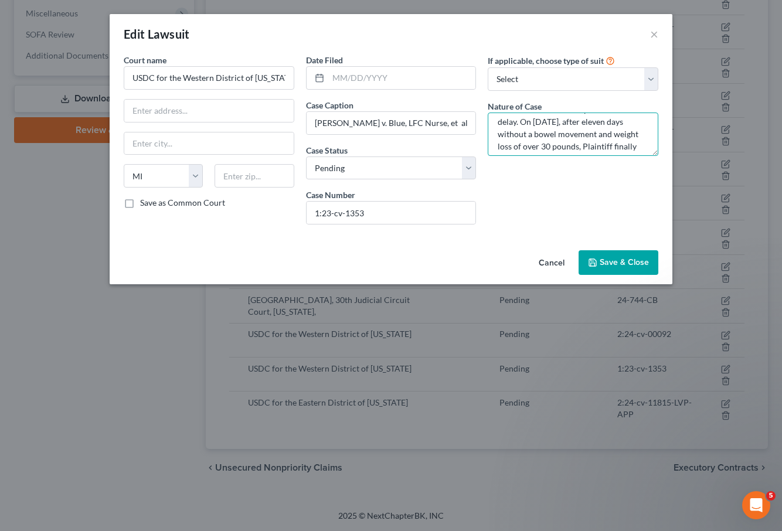
scroll to position [185, 0]
drag, startPoint x: 525, startPoint y: 117, endPoint x: 594, endPoint y: 171, distance: 87.4
click at [594, 171] on div "If applicable, choose type of suit Select Repossession Foreclosure Returns Othe…" at bounding box center [573, 144] width 182 height 180
paste textarea "Plaintiff asserts claim based on alleged medical care provided."
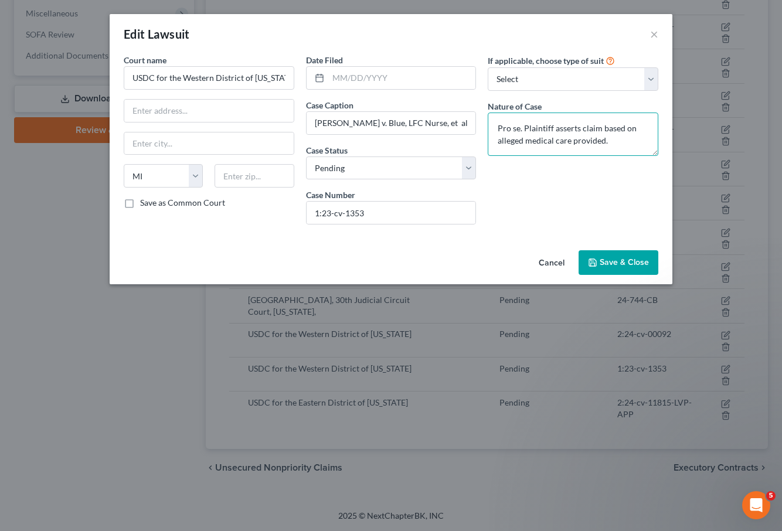
type textarea "Pro se. Plaintiff asserts claim based on alleged medical care provided."
click at [626, 258] on span "Save & Close" at bounding box center [624, 262] width 49 height 10
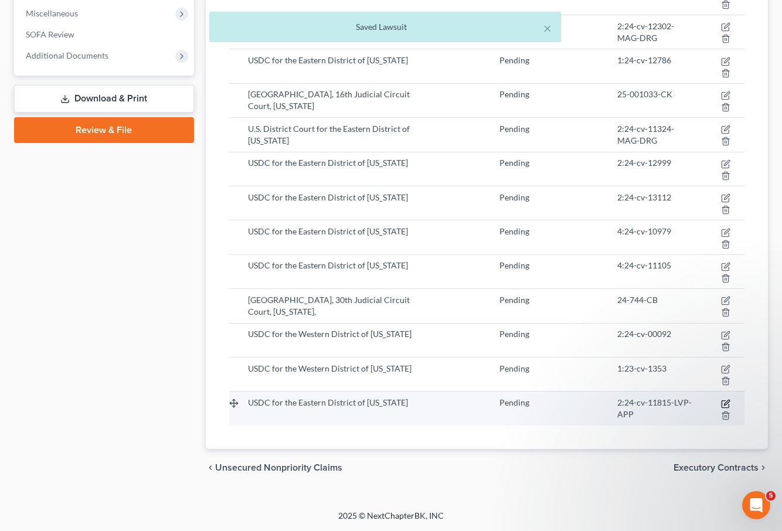
click at [728, 403] on icon "button" at bounding box center [725, 403] width 9 height 9
select select "23"
select select "0"
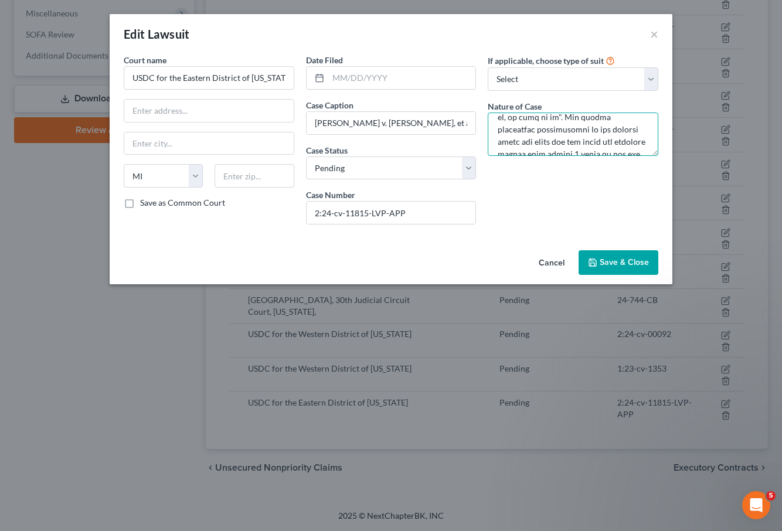
scroll to position [295, 0]
drag, startPoint x: 525, startPoint y: 120, endPoint x: 622, endPoint y: 191, distance: 120.1
click at [622, 191] on div "If applicable, choose type of suit Select Repossession Foreclosure Returns Othe…" at bounding box center [573, 144] width 182 height 180
paste textarea "Plaintiff asserts claim based on alleged medical care provided."
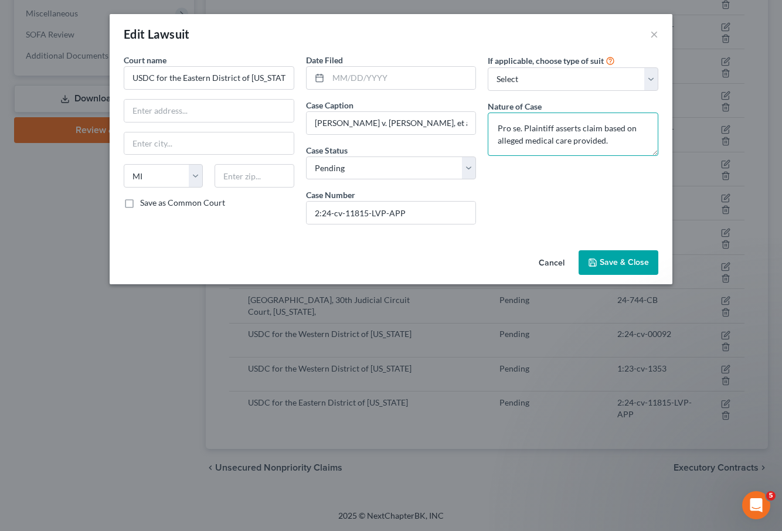
type textarea "Pro se. Plaintiff asserts claim based on alleged medical care provided."
click at [634, 260] on span "Save & Close" at bounding box center [624, 262] width 49 height 10
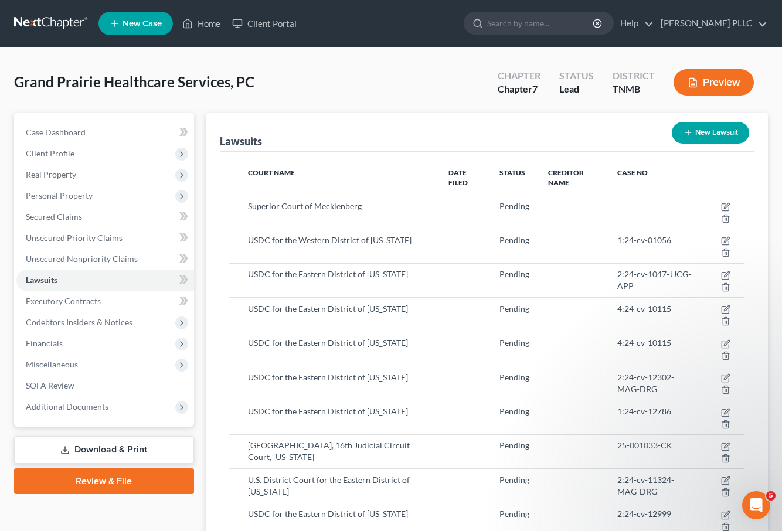
click at [711, 81] on button "Preview" at bounding box center [714, 82] width 80 height 26
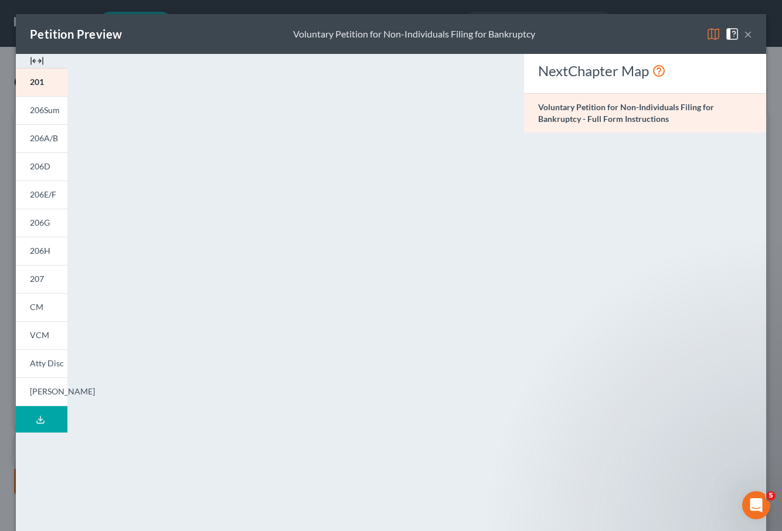
click at [42, 419] on polyline at bounding box center [41, 420] width 4 height 2
